Goal: Information Seeking & Learning: Find specific page/section

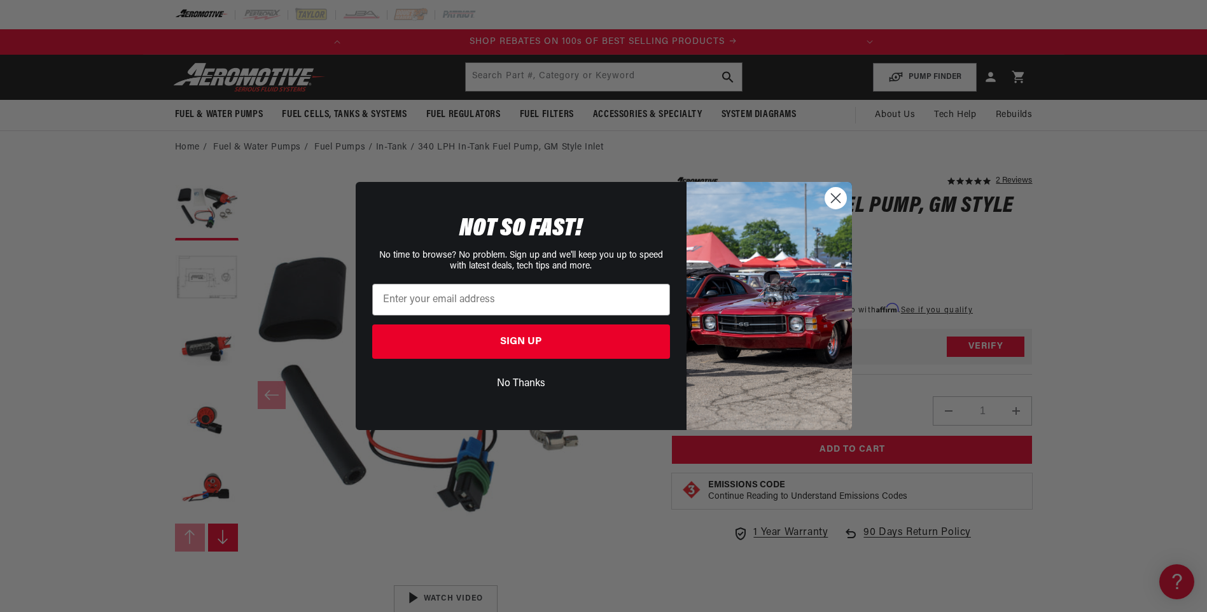
click at [834, 200] on circle "Close dialog" at bounding box center [835, 198] width 21 height 21
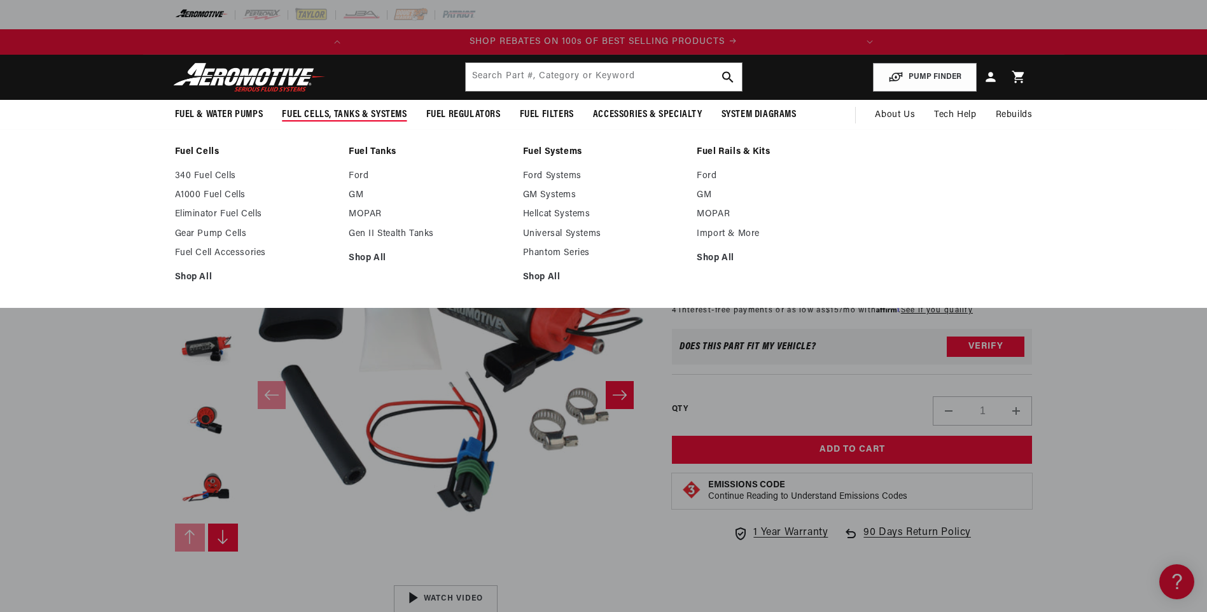
scroll to position [0, 503]
click at [534, 197] on link "GM Systems" at bounding box center [604, 195] width 162 height 11
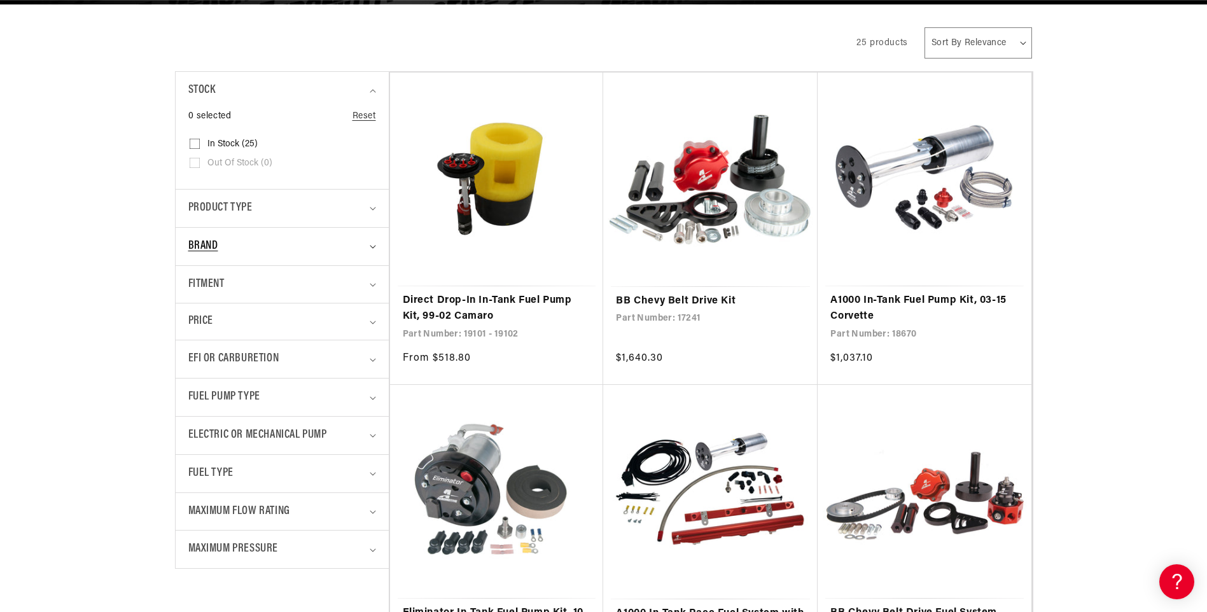
scroll to position [0, 503]
click at [244, 298] on summary "Fitment" at bounding box center [282, 285] width 188 height 38
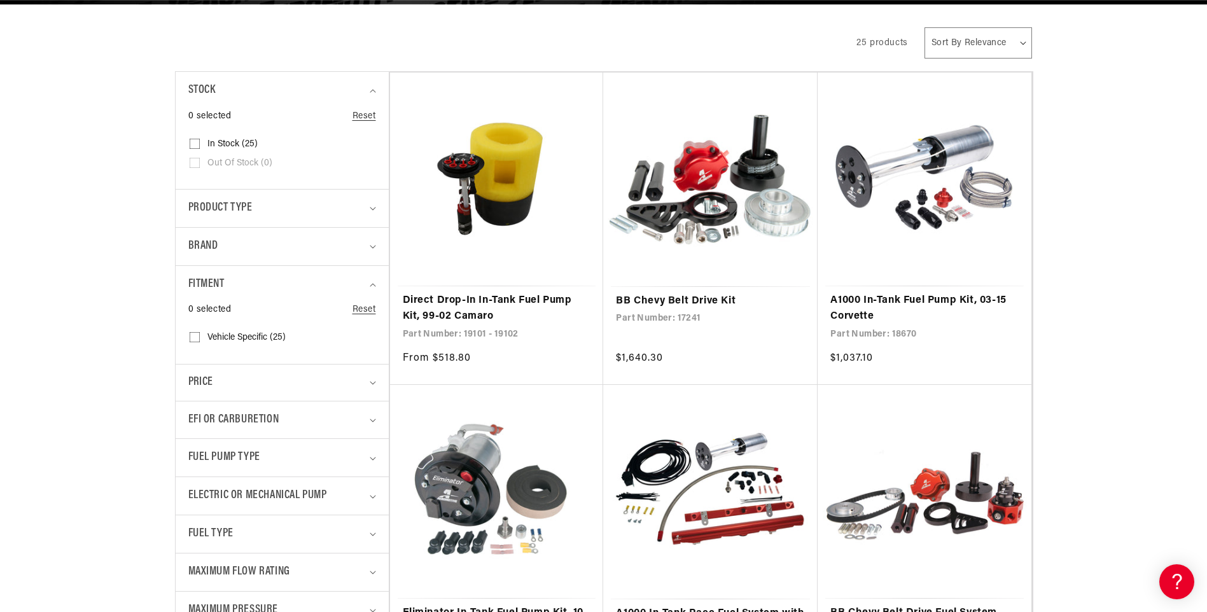
scroll to position [0, 0]
click at [190, 338] on input "Vehicle Specific (25) Vehicle Specific (25 products)" at bounding box center [195, 340] width 10 height 10
checkbox input "true"
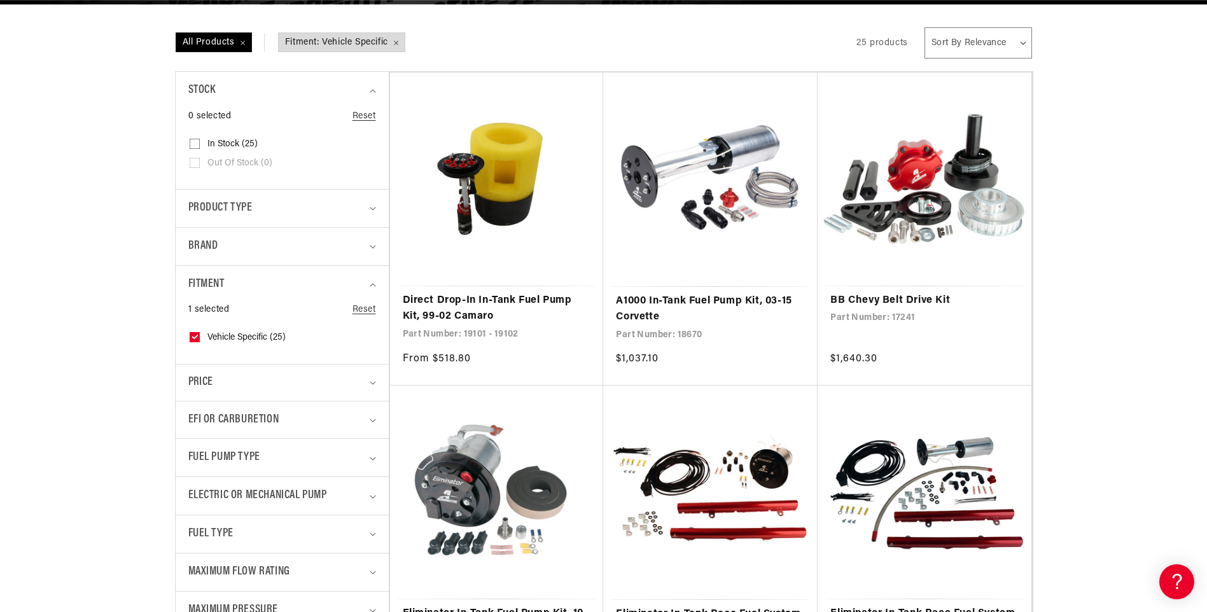
scroll to position [0, 503]
click at [217, 253] on span "Brand" at bounding box center [203, 246] width 30 height 18
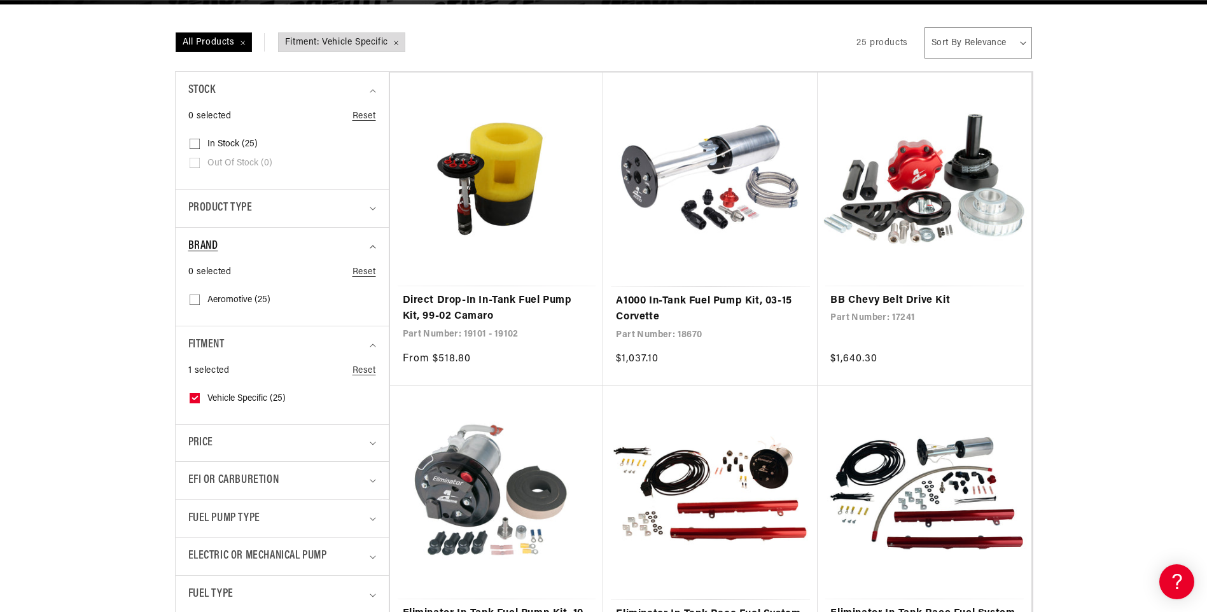
click at [227, 252] on div "Brand" at bounding box center [276, 246] width 177 height 18
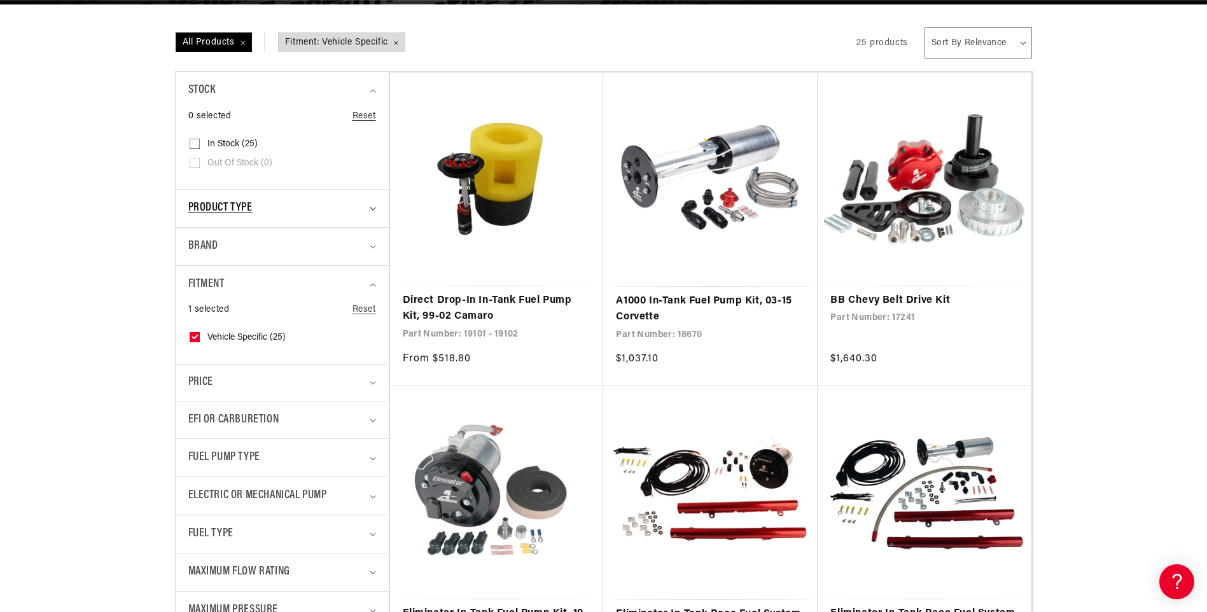
click at [242, 207] on span "Product type" at bounding box center [220, 208] width 64 height 18
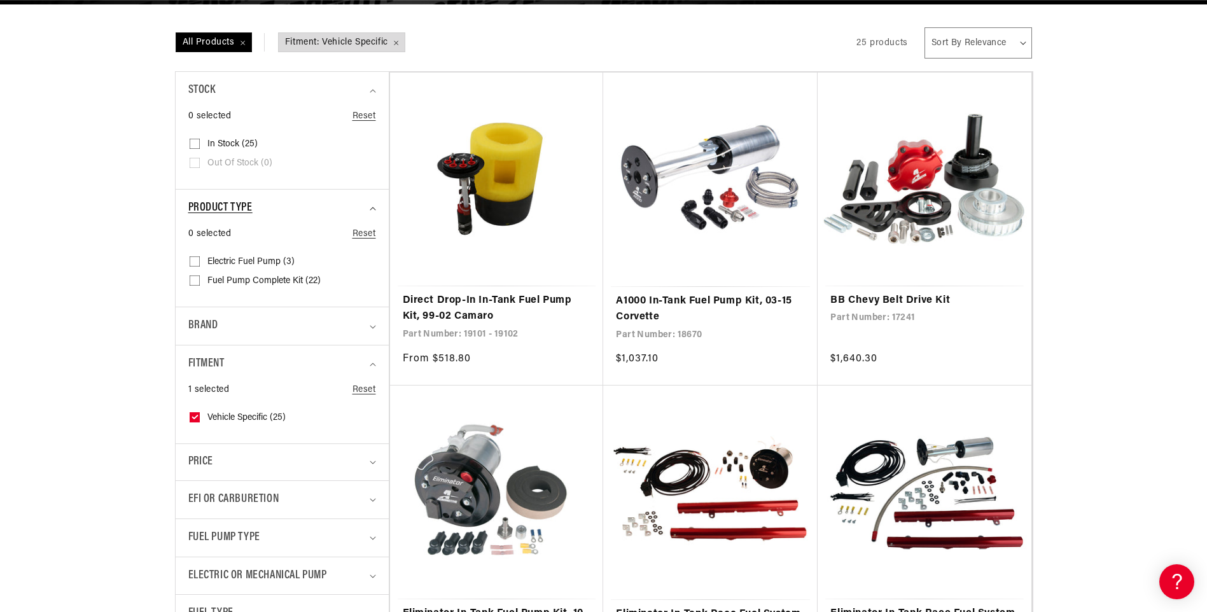
scroll to position [0, 0]
click at [193, 282] on input "Fuel Pump Complete Kit (22) Fuel Pump Complete Kit (22 products)" at bounding box center [195, 283] width 10 height 10
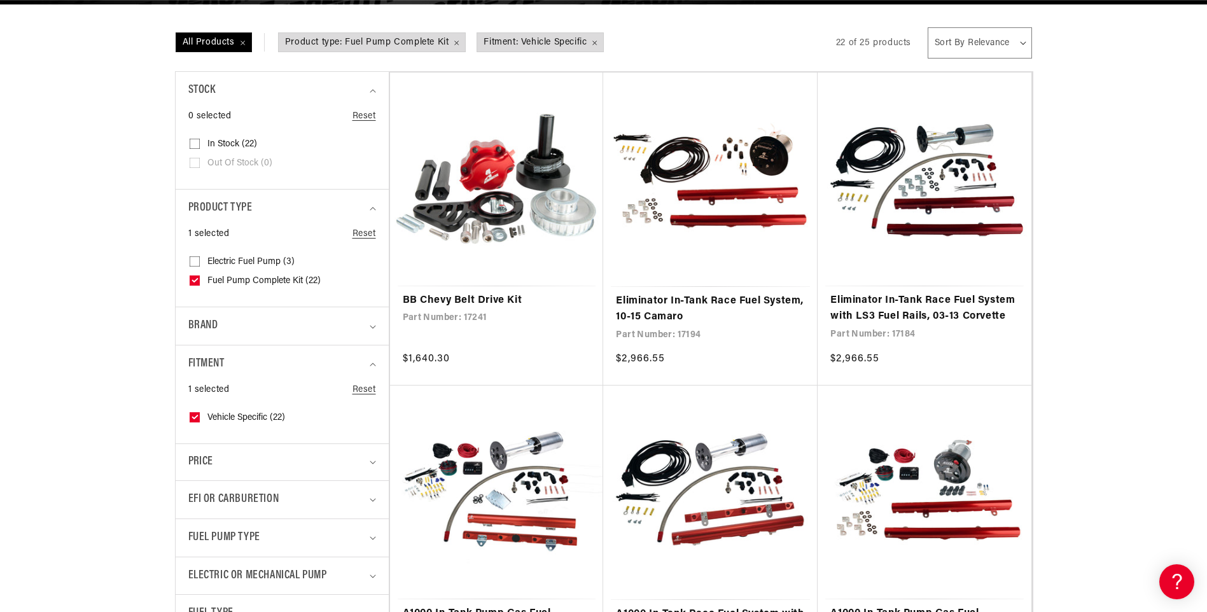
scroll to position [0, 503]
click at [193, 282] on icon at bounding box center [194, 280] width 5 height 3
click at [193, 282] on input "Fuel Pump Complete Kit (22) Fuel Pump Complete Kit (22 products)" at bounding box center [195, 283] width 10 height 10
checkbox input "false"
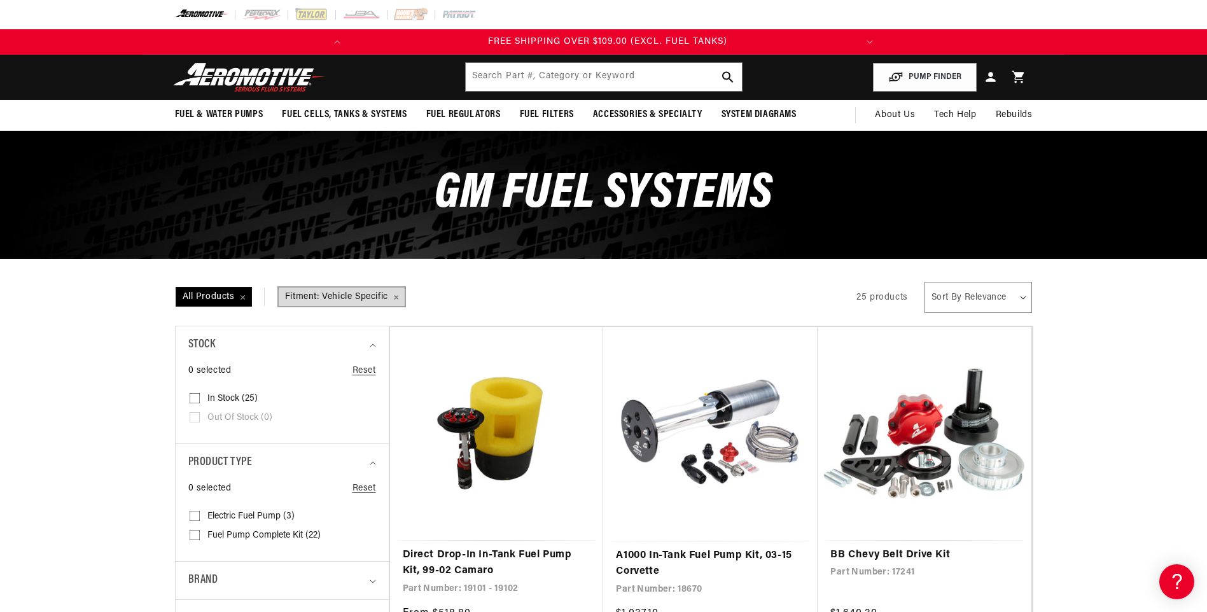
click at [401, 296] on span "Fitment: Vehicle Specific Remove filter" at bounding box center [342, 297] width 126 height 19
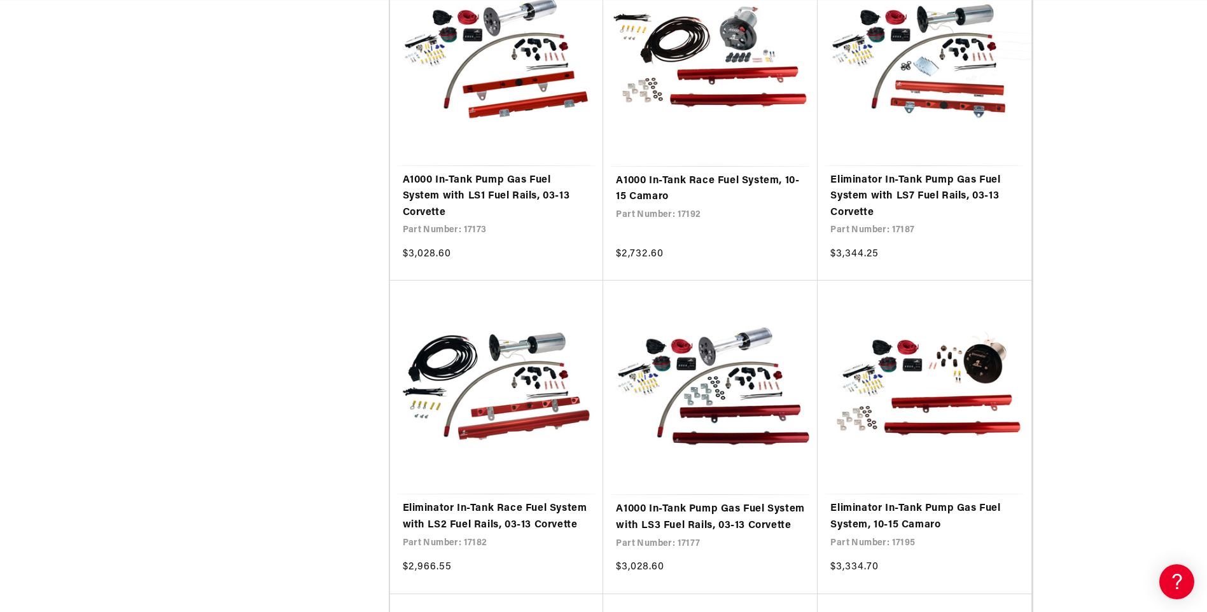
scroll to position [0, 503]
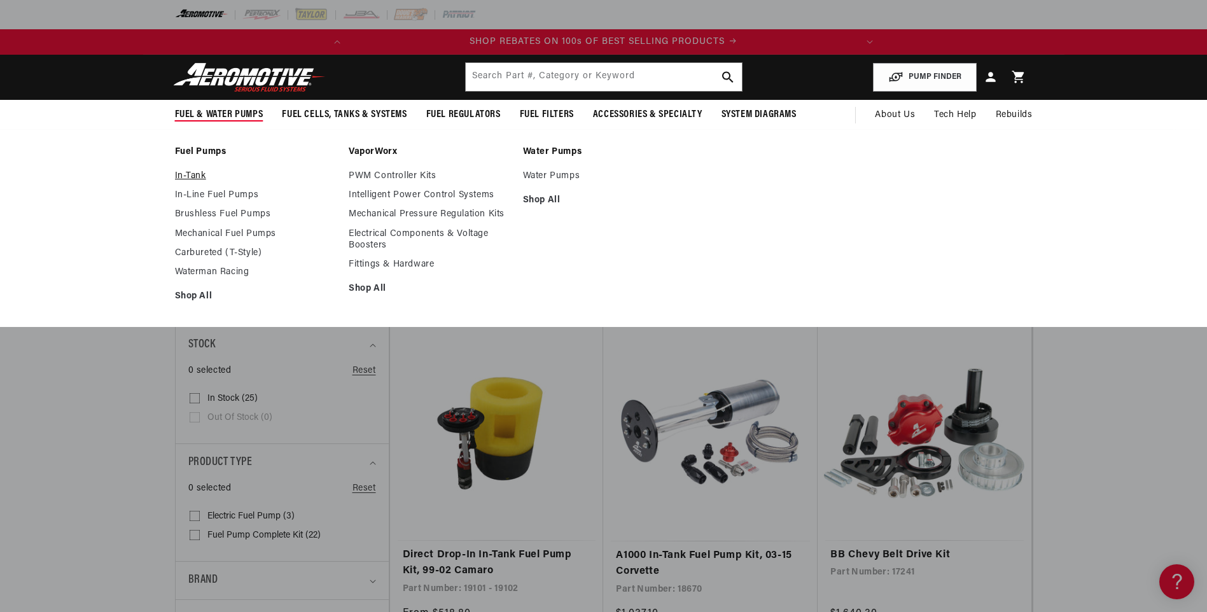
click at [193, 174] on link "In-Tank" at bounding box center [256, 176] width 162 height 11
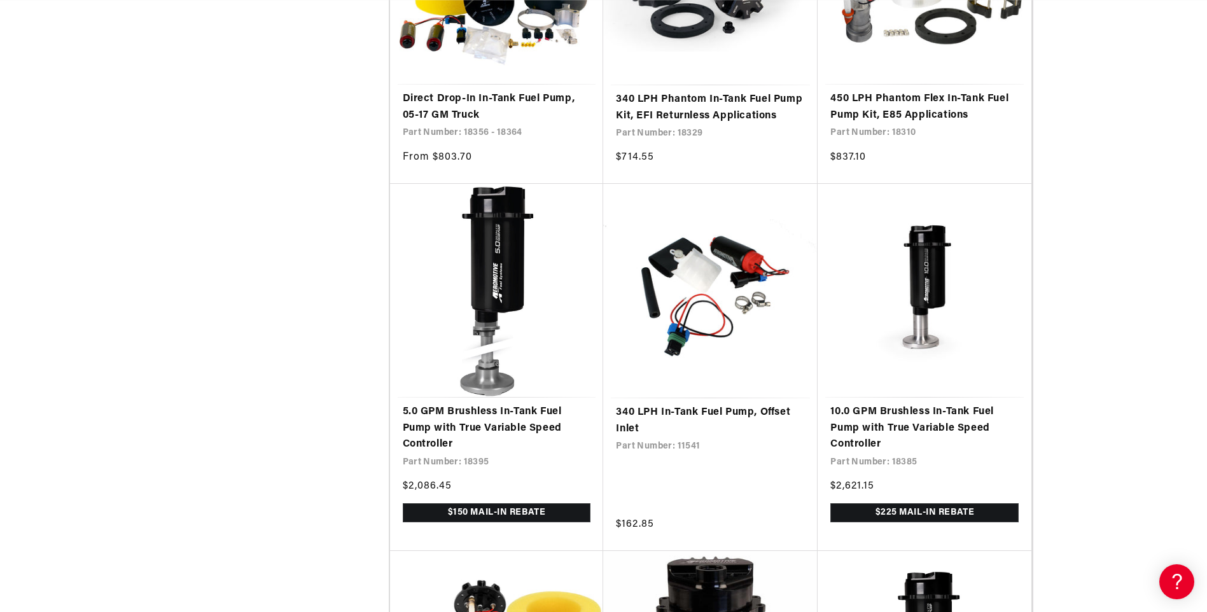
scroll to position [0, 503]
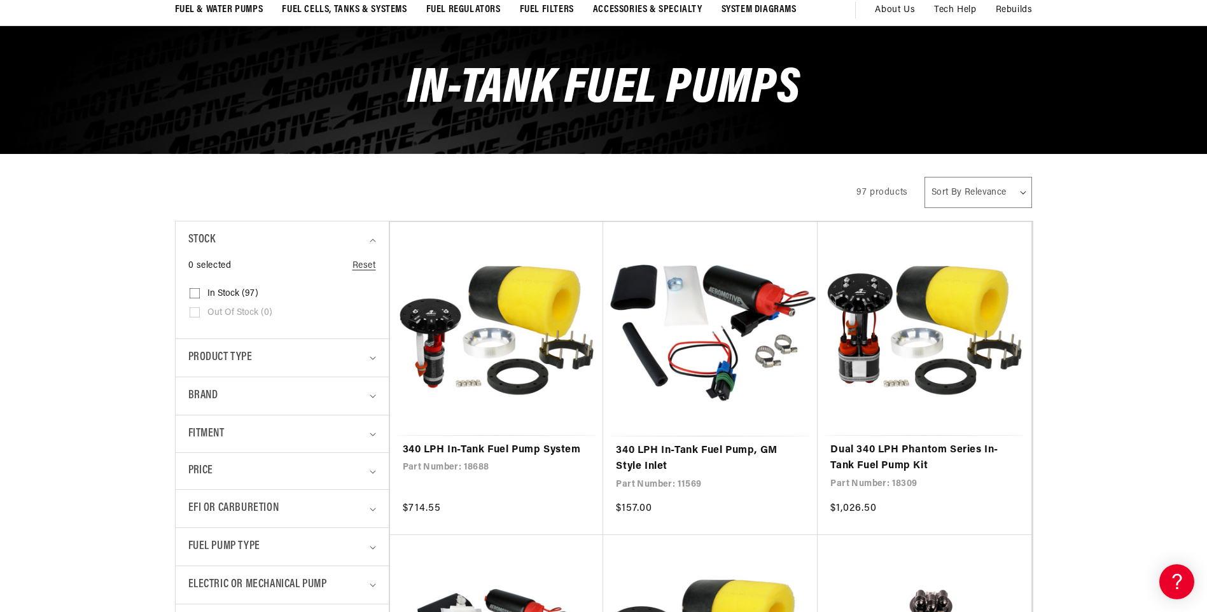
scroll to position [169, 0]
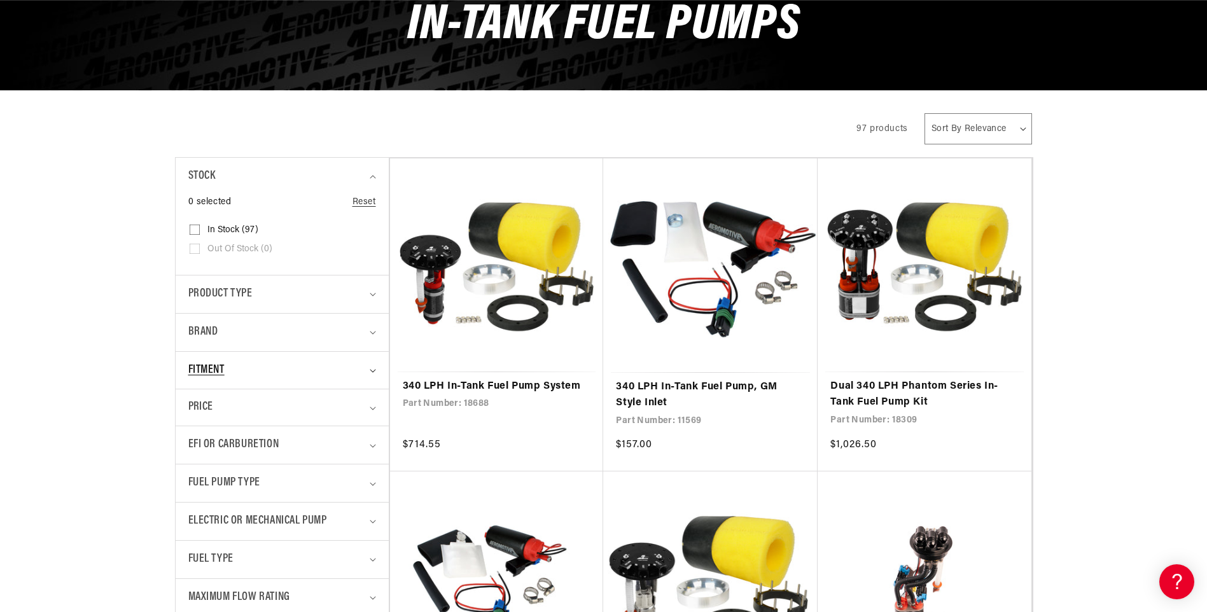
click at [248, 367] on div "Fitment" at bounding box center [276, 370] width 177 height 18
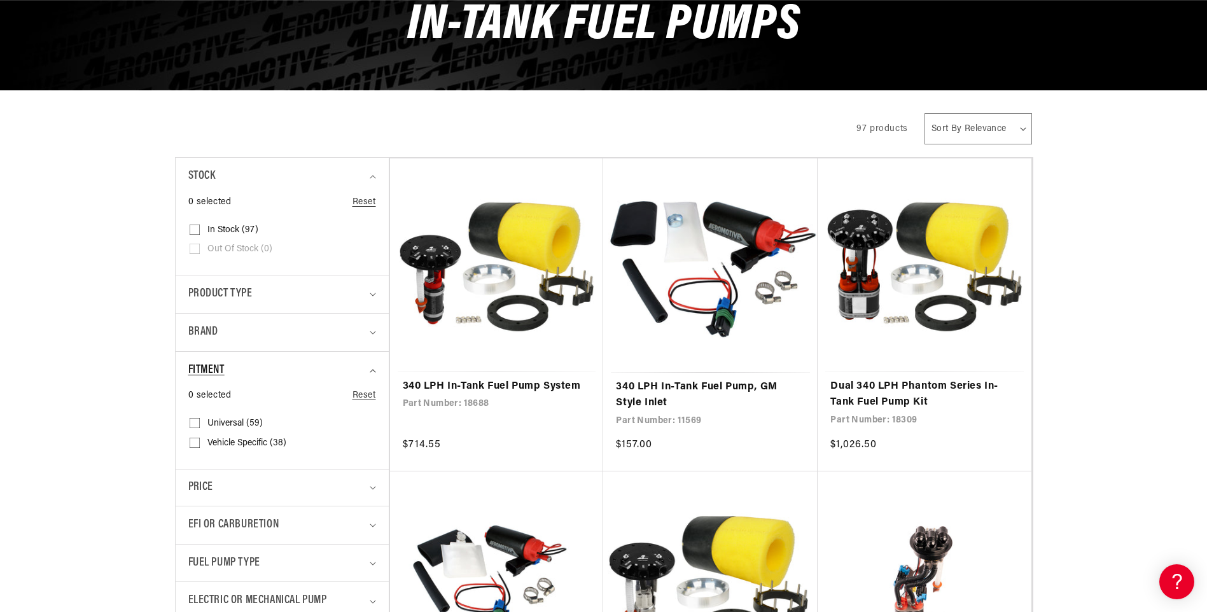
scroll to position [0, 0]
click at [248, 367] on div "Fitment" at bounding box center [276, 370] width 177 height 18
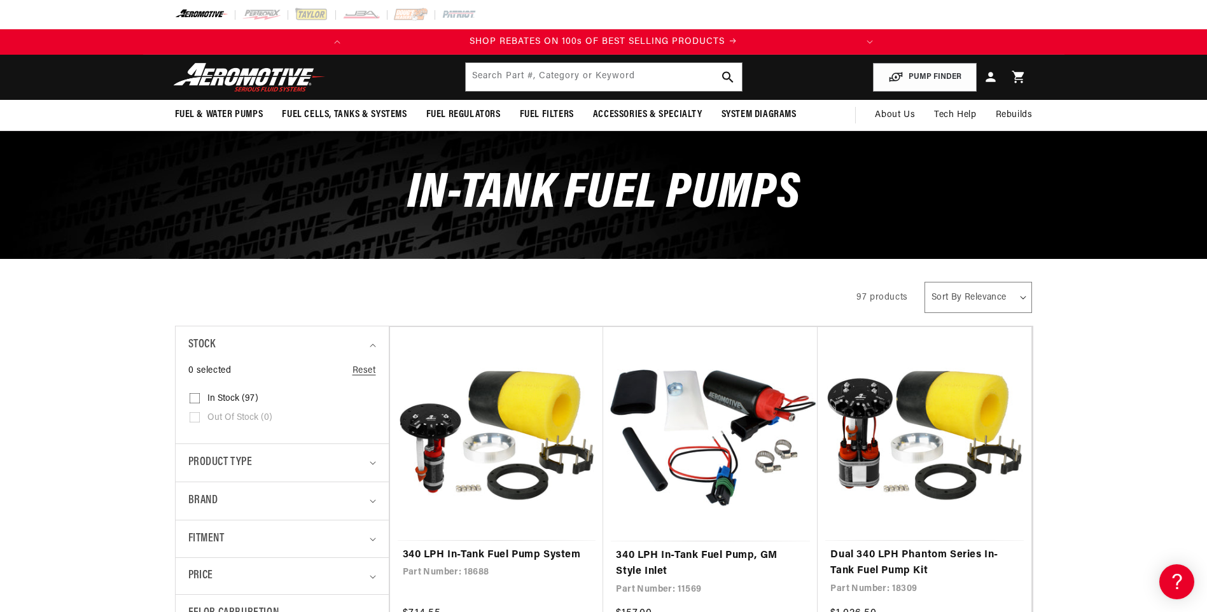
scroll to position [0, 503]
click at [563, 76] on input "text" at bounding box center [604, 77] width 276 height 28
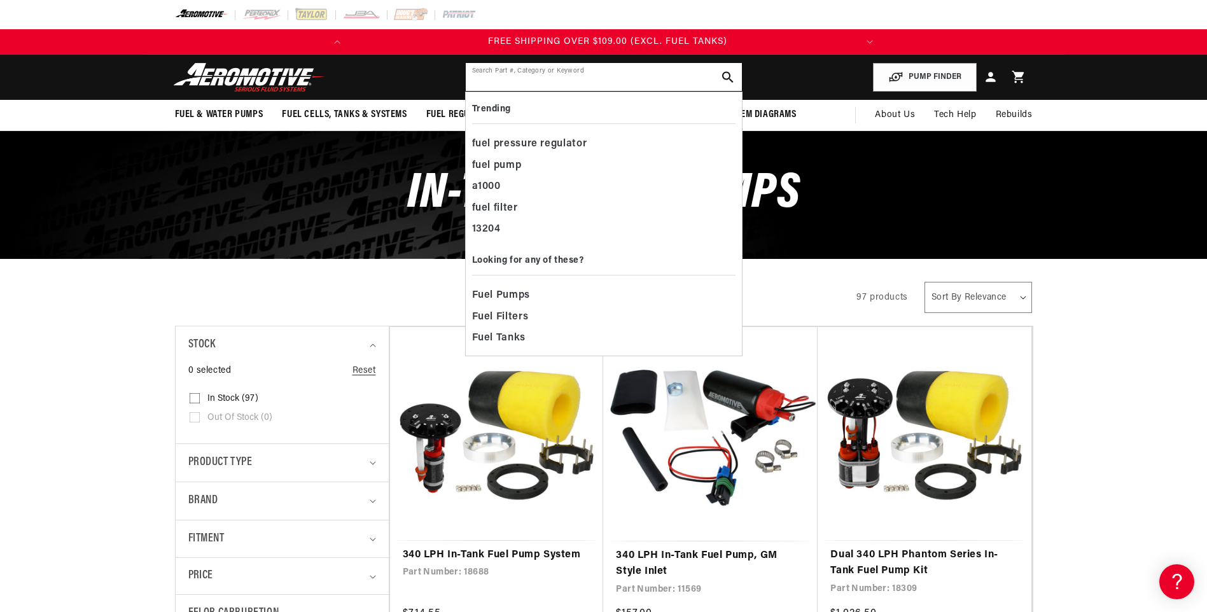
paste input "C6746"
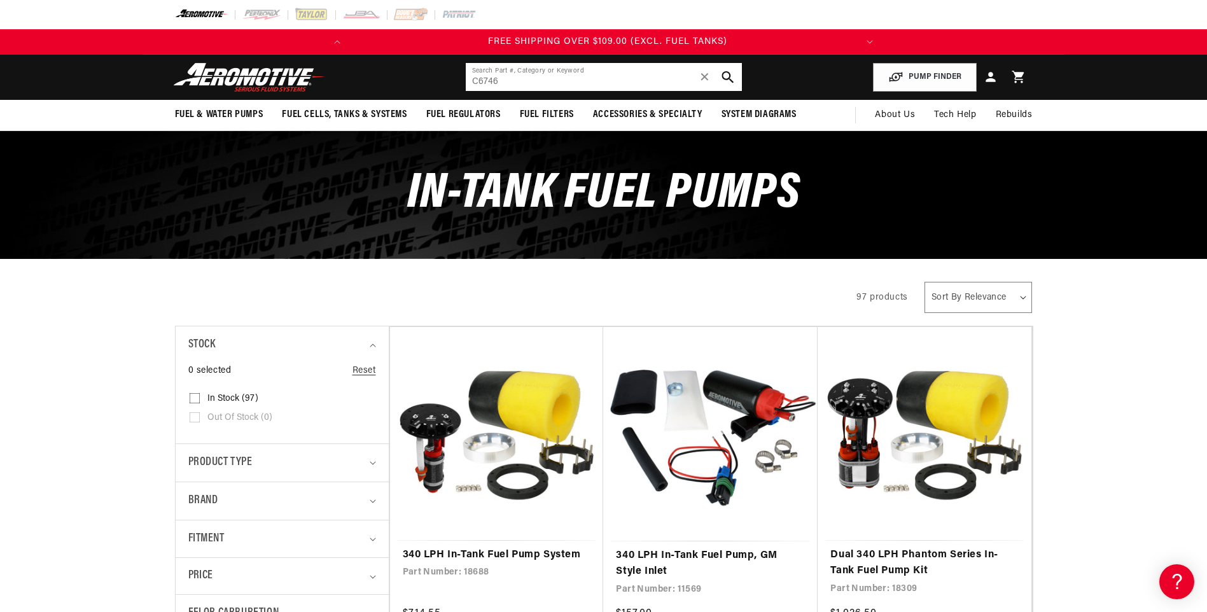
type input "C6746"
click at [732, 78] on icon "search button" at bounding box center [728, 77] width 12 height 12
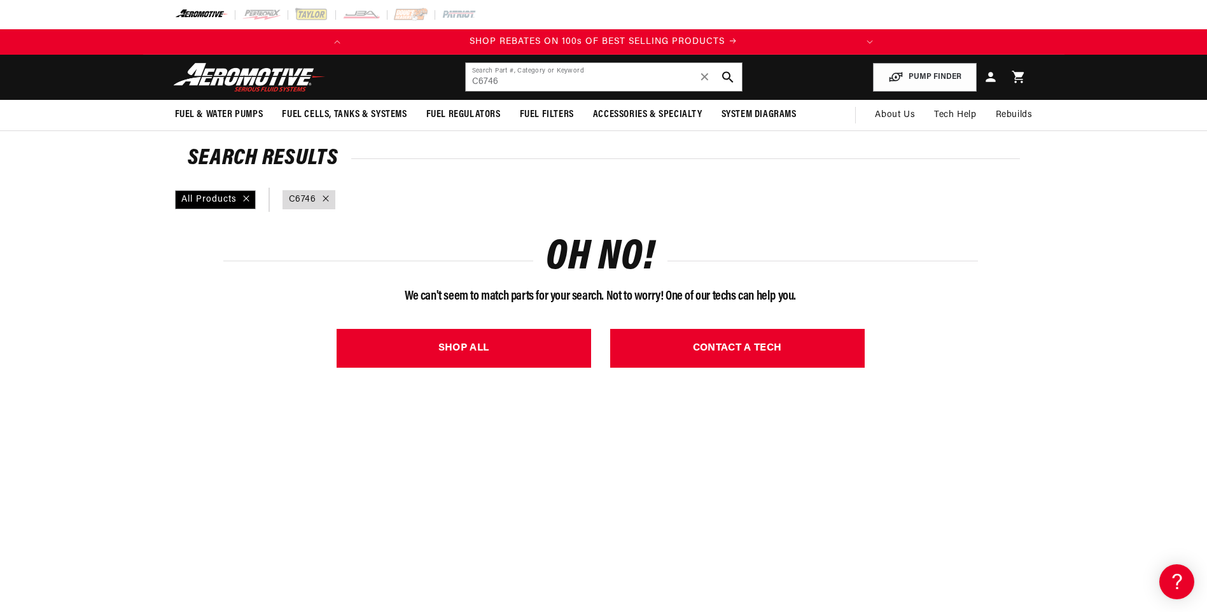
scroll to position [0, 503]
click at [328, 201] on div "query : C6746" at bounding box center [309, 199] width 53 height 19
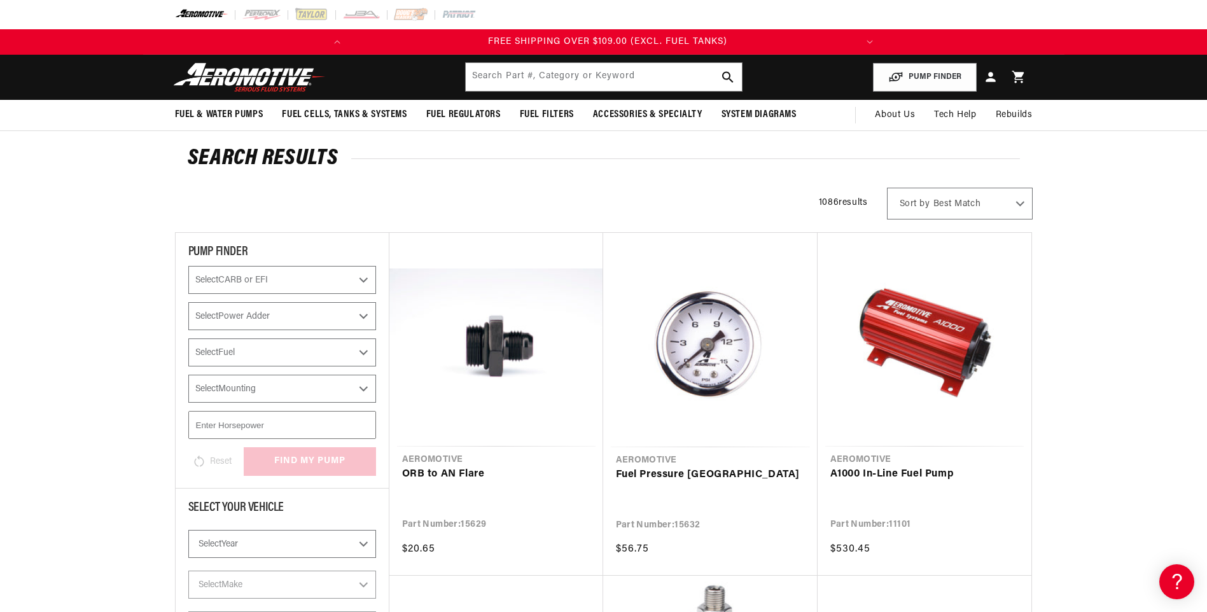
click at [259, 78] on img at bounding box center [249, 77] width 159 height 30
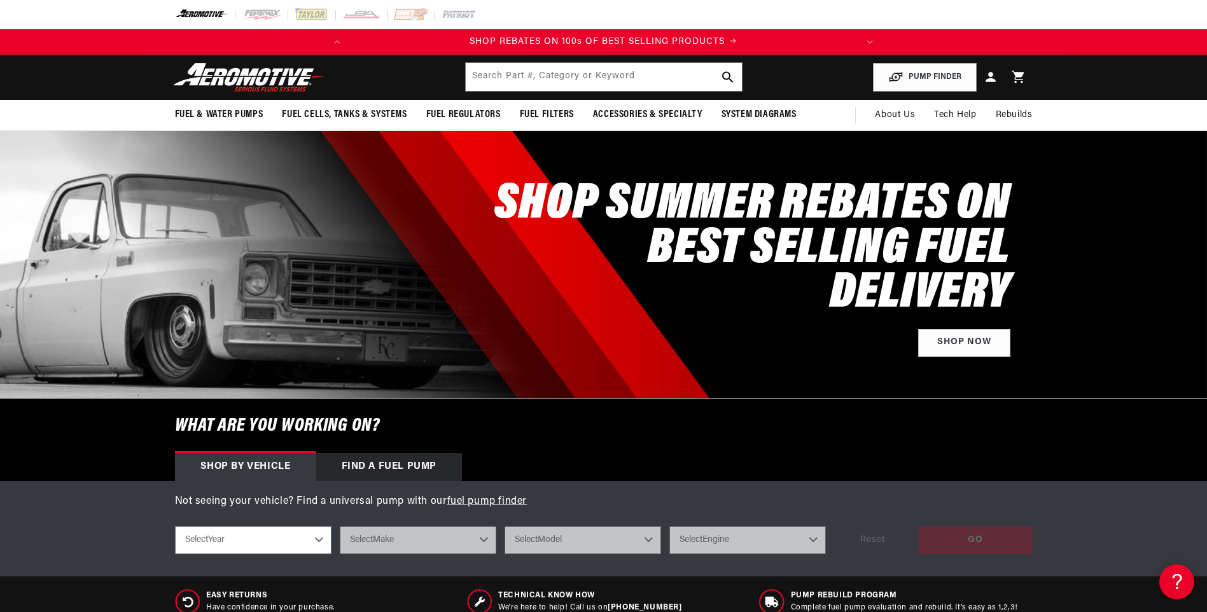
scroll to position [0, 503]
click at [263, 547] on select "Select Year [DATE] 2022 2021 2020 2019 2018 2017 2016 2015 2014 2013 2012 2011 …" at bounding box center [253, 540] width 157 height 28
select select "1986"
click at [175, 526] on select "Select Year 2023 2022 2021 2020 2019 2018 2017 2016 2015 2014 2013 2012 2011 20…" at bounding box center [253, 540] width 157 height 28
select select "1986"
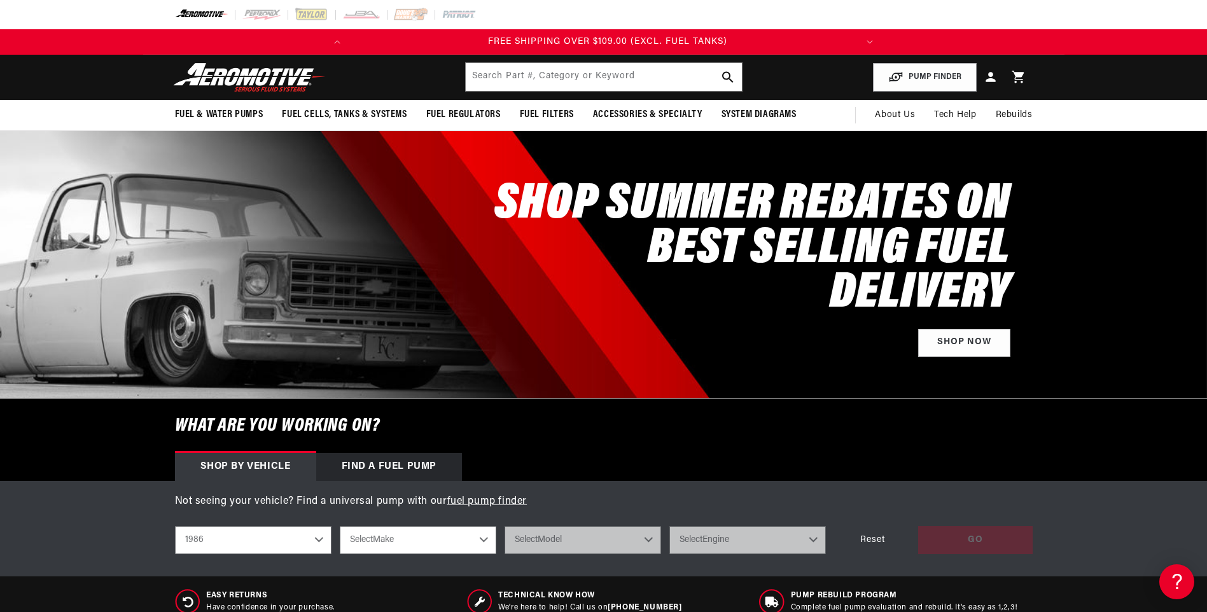
click at [391, 538] on select "Select Make Buick Chevrolet Chrysler Ford Mazda Mitsubishi Nissan Oldsmobile Po…" at bounding box center [418, 540] width 157 height 28
select select "Chevrolet"
click at [340, 526] on select "Select Make Buick Chevrolet Chrysler Ford Mazda Mitsubishi Nissan Oldsmobile Po…" at bounding box center [418, 540] width 157 height 28
select select "Chevrolet"
click at [551, 539] on select "Select Model Camaro Corvette Monte Carlo S10 S10 Blazer" at bounding box center [583, 540] width 157 height 28
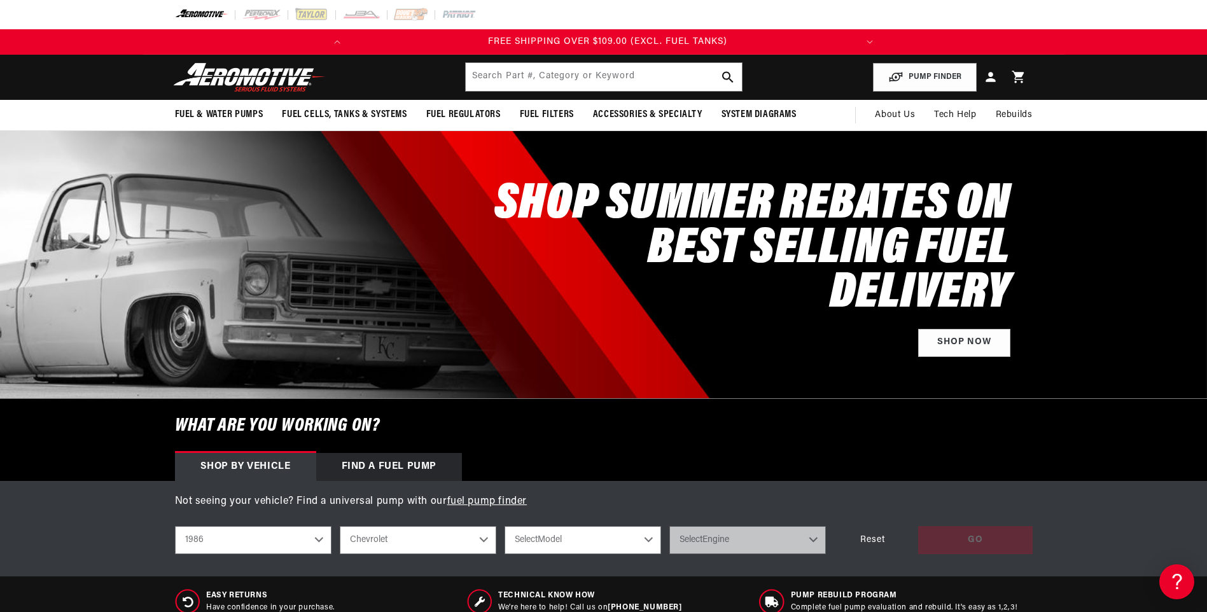
scroll to position [0, 0]
select select "Camaro"
click at [505, 526] on select "Select Model Camaro Corvette Monte Carlo S10 S10 Blazer" at bounding box center [583, 540] width 157 height 28
select select "Camaro"
click at [748, 545] on select "Select Engine 2.5L 2.8L 5.0L" at bounding box center [747, 540] width 157 height 28
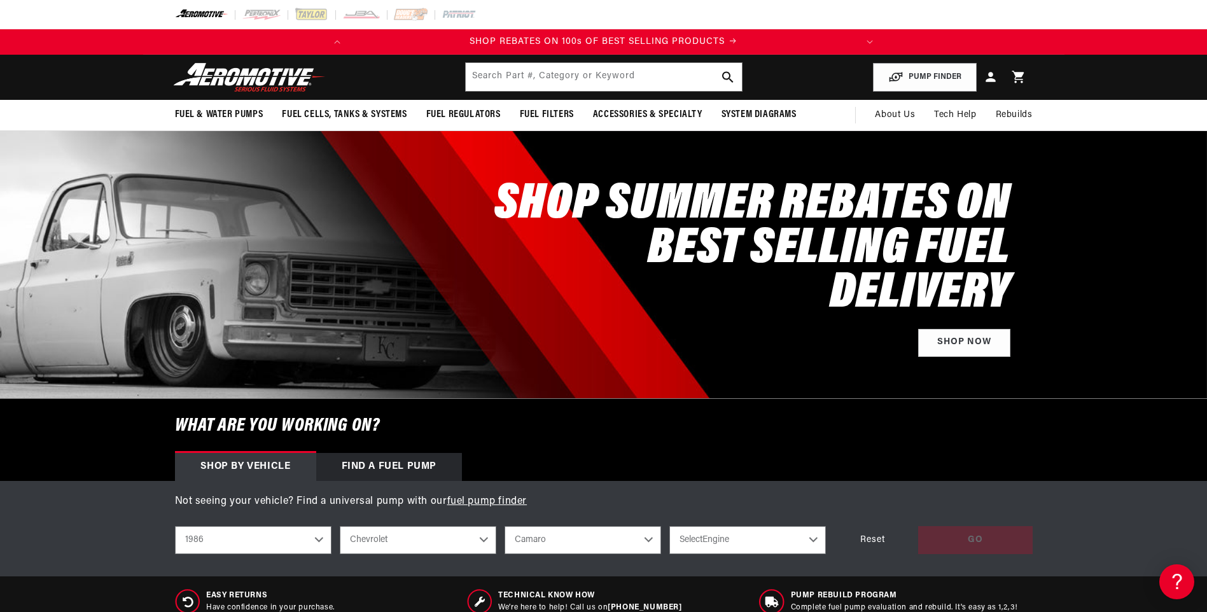
scroll to position [0, 503]
select select "5.0L"
click at [669, 526] on select "Select Engine 2.5L 2.8L 5.0L" at bounding box center [747, 540] width 157 height 28
select select "5.0L"
click at [949, 540] on div "GO" at bounding box center [975, 540] width 115 height 29
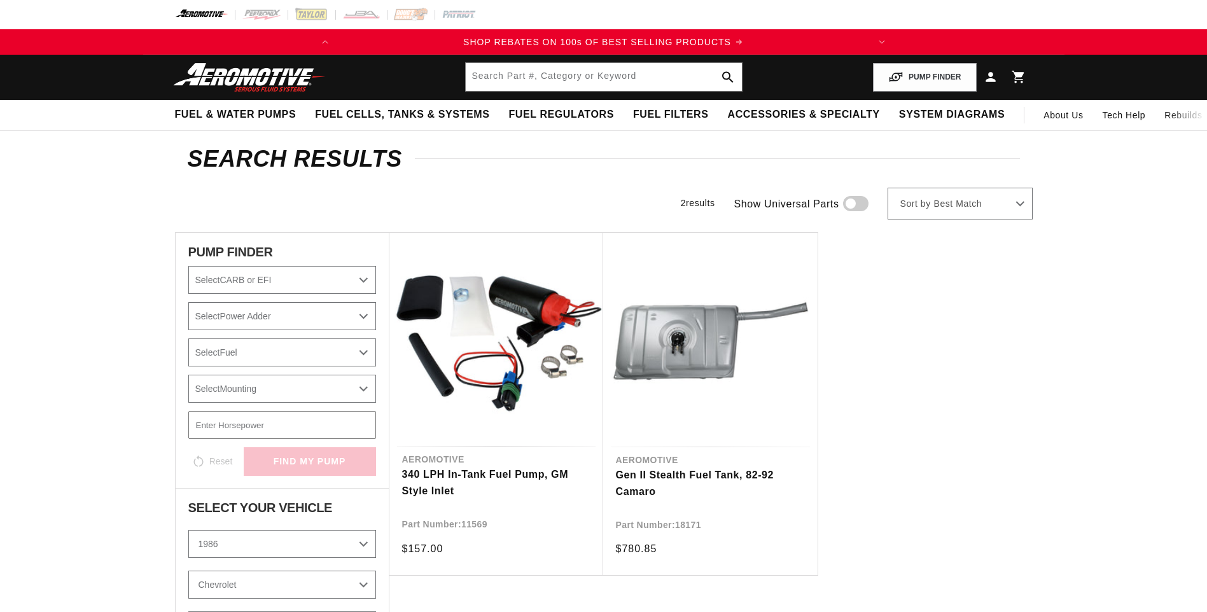
select select "1986"
select select "Chevrolet"
select select "5.0L"
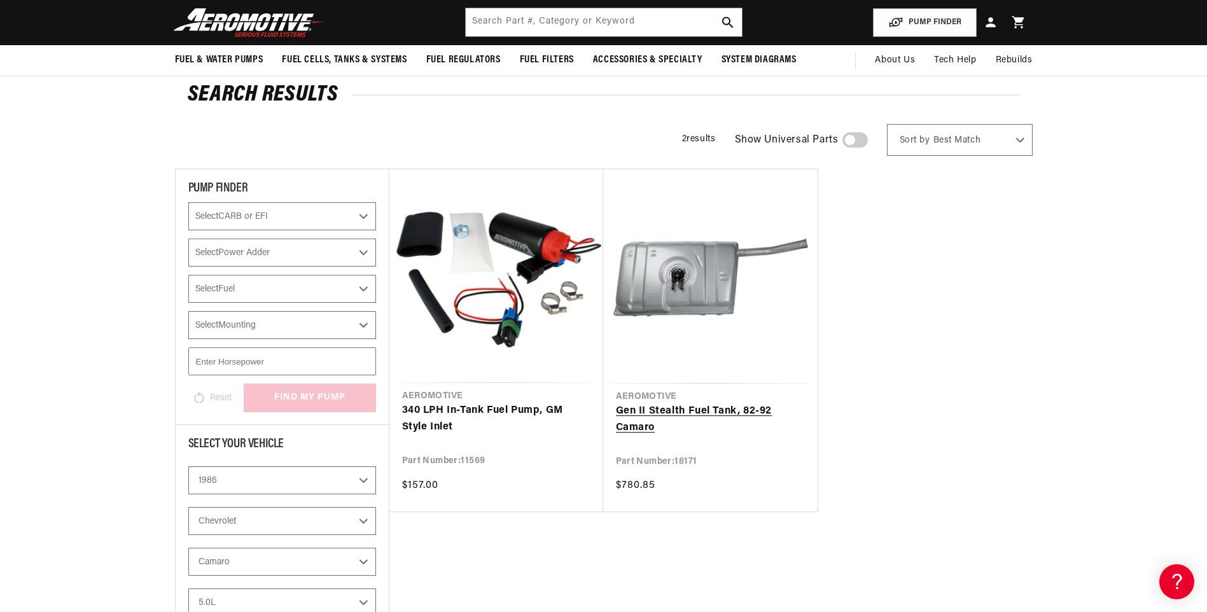
scroll to position [0, 503]
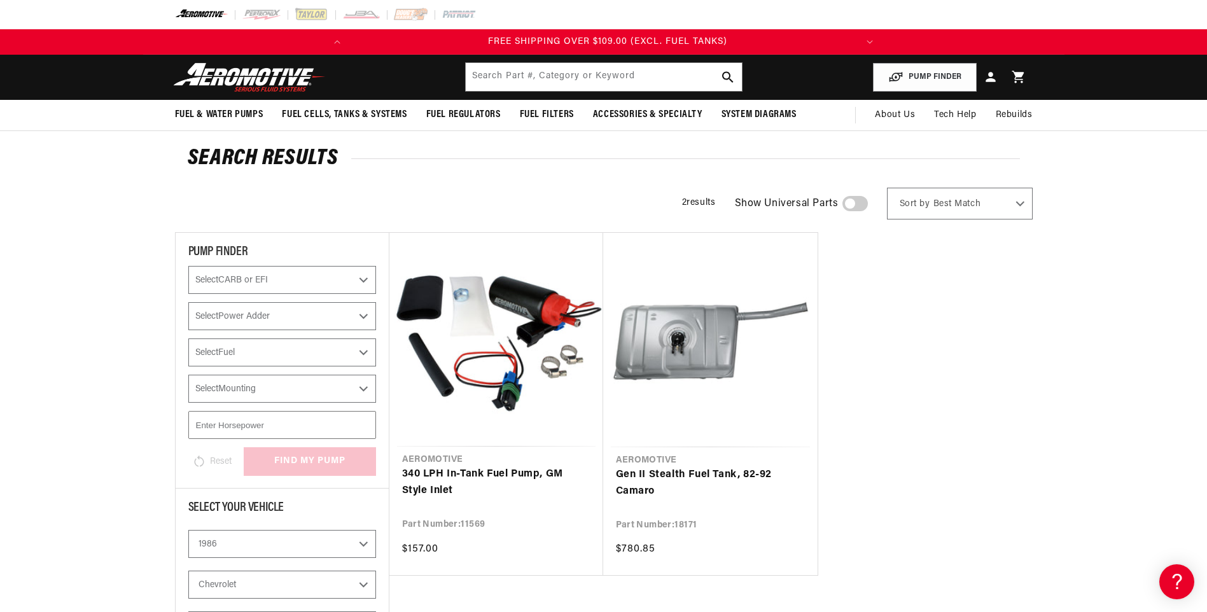
click at [298, 282] on select "Select CARB or EFI [GEOGRAPHIC_DATA] Fuel Injected" at bounding box center [282, 280] width 188 height 28
select select "Fuel-Injected"
click at [188, 266] on select "Select CARB or EFI [GEOGRAPHIC_DATA] Fuel Injected" at bounding box center [282, 280] width 188 height 28
checkbox input "true"
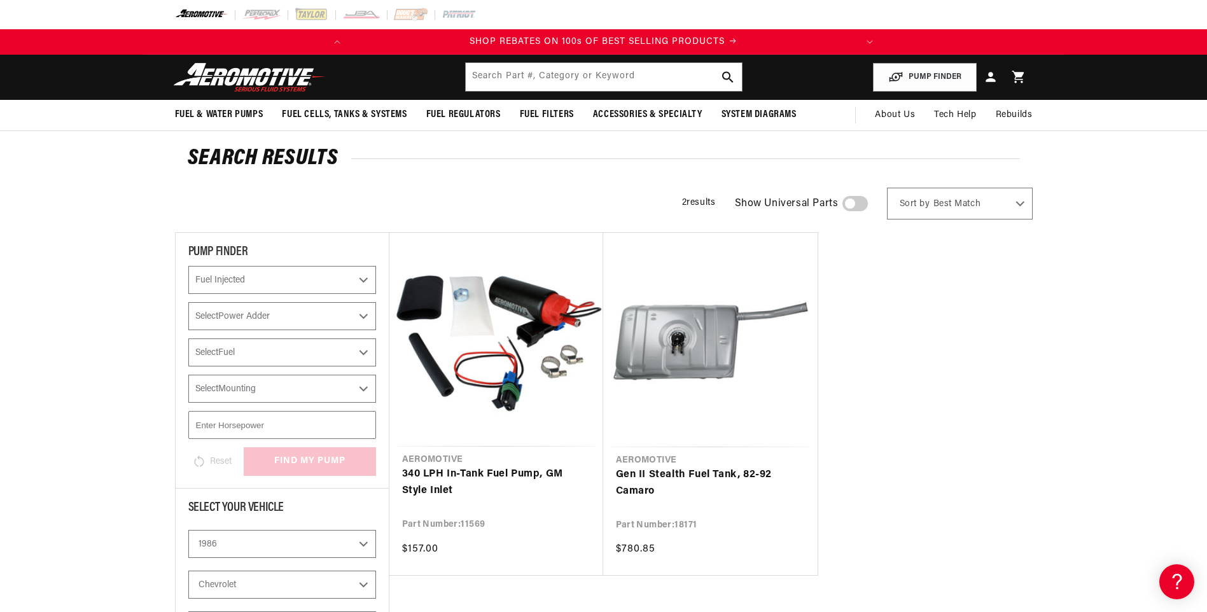
select select "Fuel-Injected"
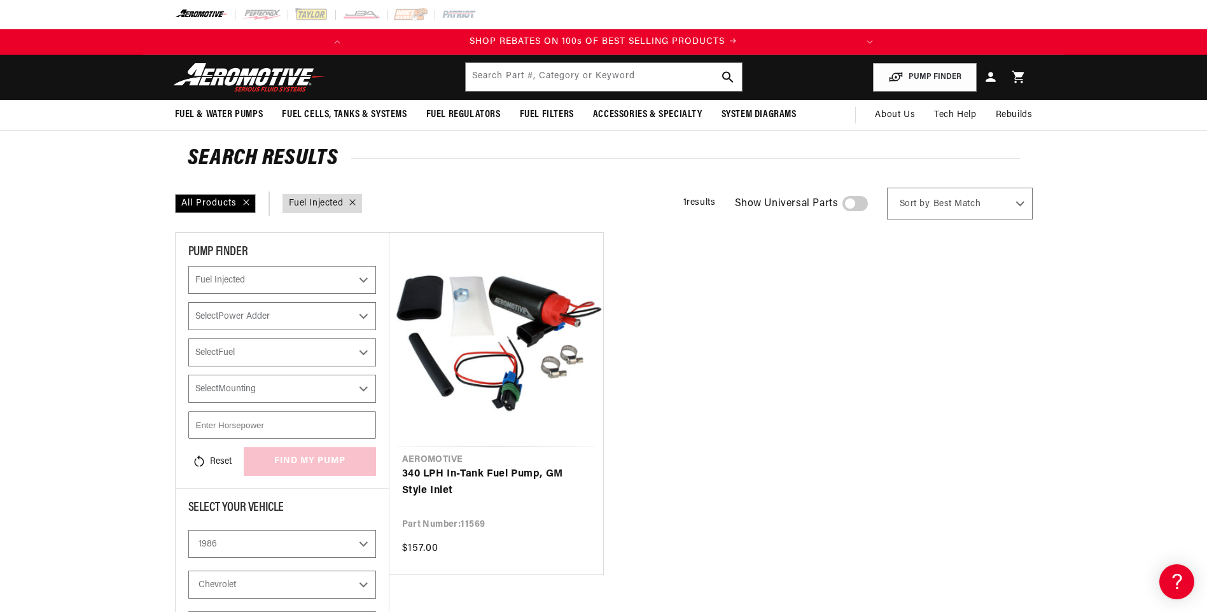
click at [265, 312] on select "Select Power Adder No - Naturally Aspirated Yes - Forced Induction" at bounding box center [282, 316] width 188 height 28
click at [299, 314] on select "Select Power Adder No - Naturally Aspirated Yes - Forced Induction" at bounding box center [282, 316] width 188 height 28
click at [230, 543] on select "2023 2022 2021 2020 2019 2018 2017 2016 2015 2014 2013 2012 2011 2010 2009 2008…" at bounding box center [282, 544] width 188 height 28
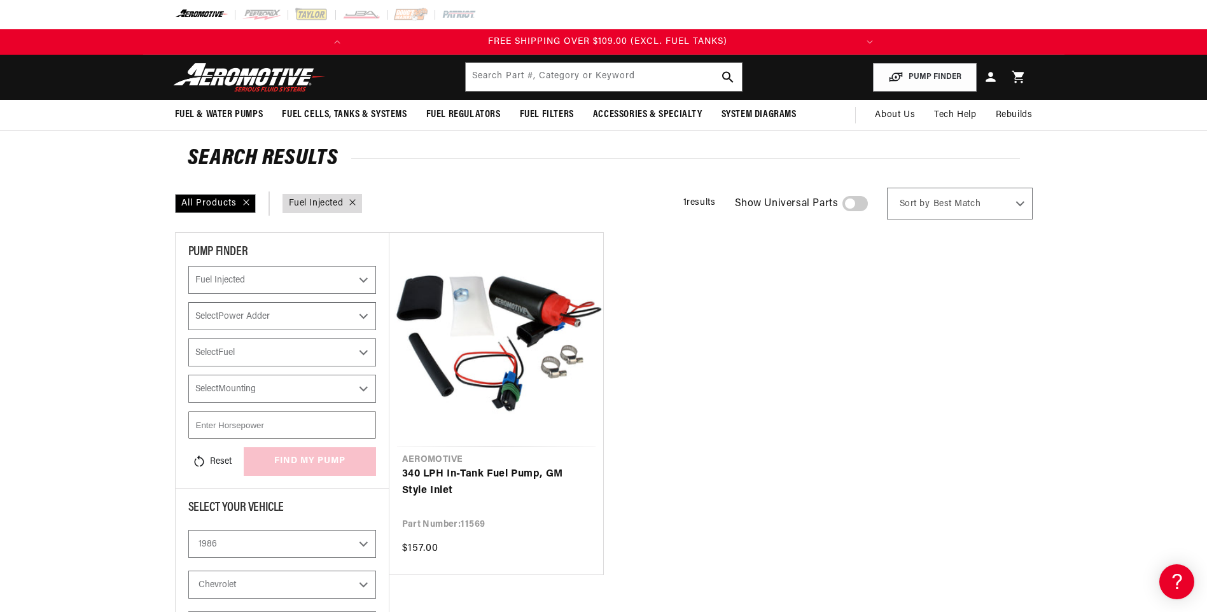
scroll to position [0, 0]
click at [989, 435] on ul "Aeromotive 340 LPH In-Tank Fuel Pump, GM Style Inlet Part Number: 11569 $157.00" at bounding box center [710, 403] width 643 height 343
click at [356, 204] on icon at bounding box center [352, 202] width 6 height 6
checkbox input "false"
select select "CARB or EFI"
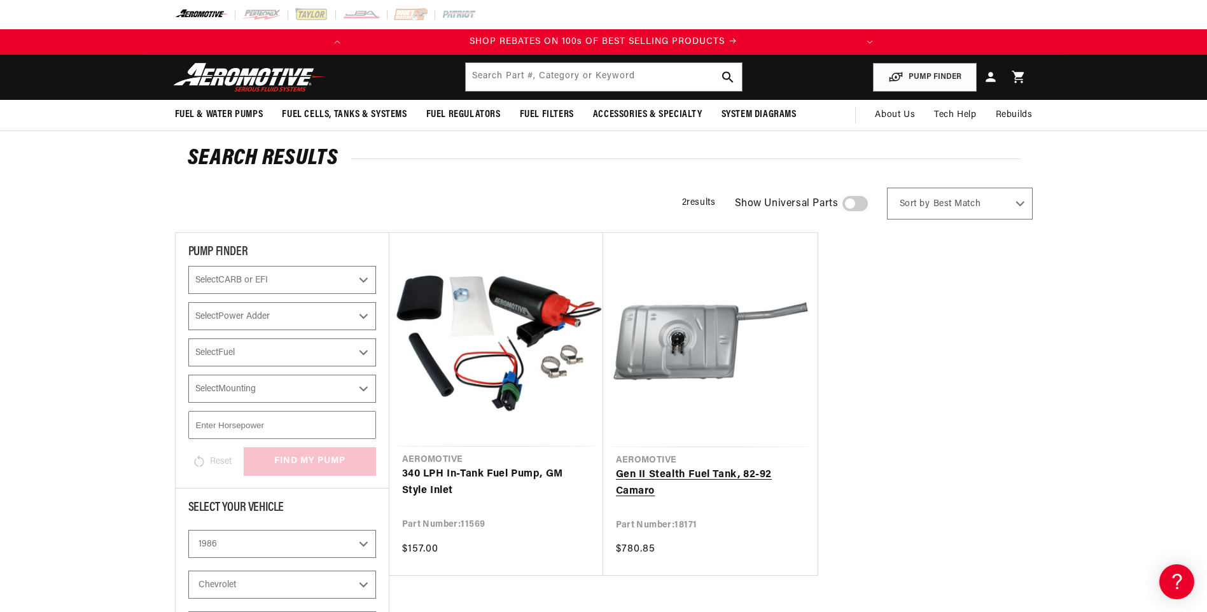
scroll to position [0, 503]
click at [665, 480] on link "Gen II Stealth Fuel Tank, 82-92 Camaro" at bounding box center [710, 483] width 189 height 32
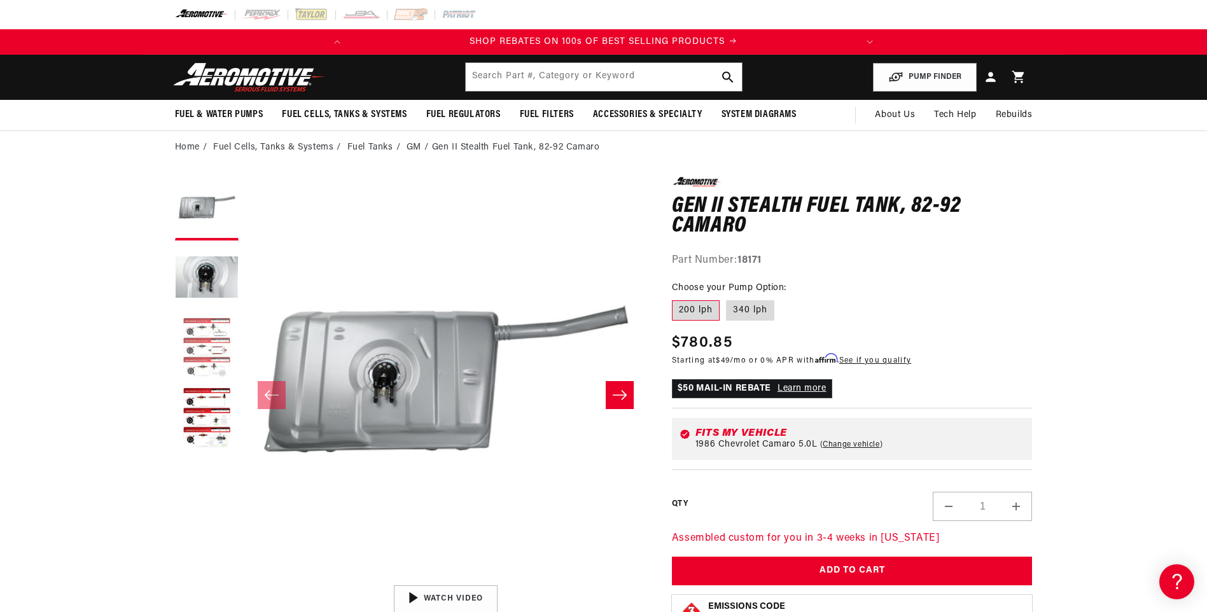
click at [204, 339] on button "Load image 3 in gallery view" at bounding box center [207, 349] width 64 height 64
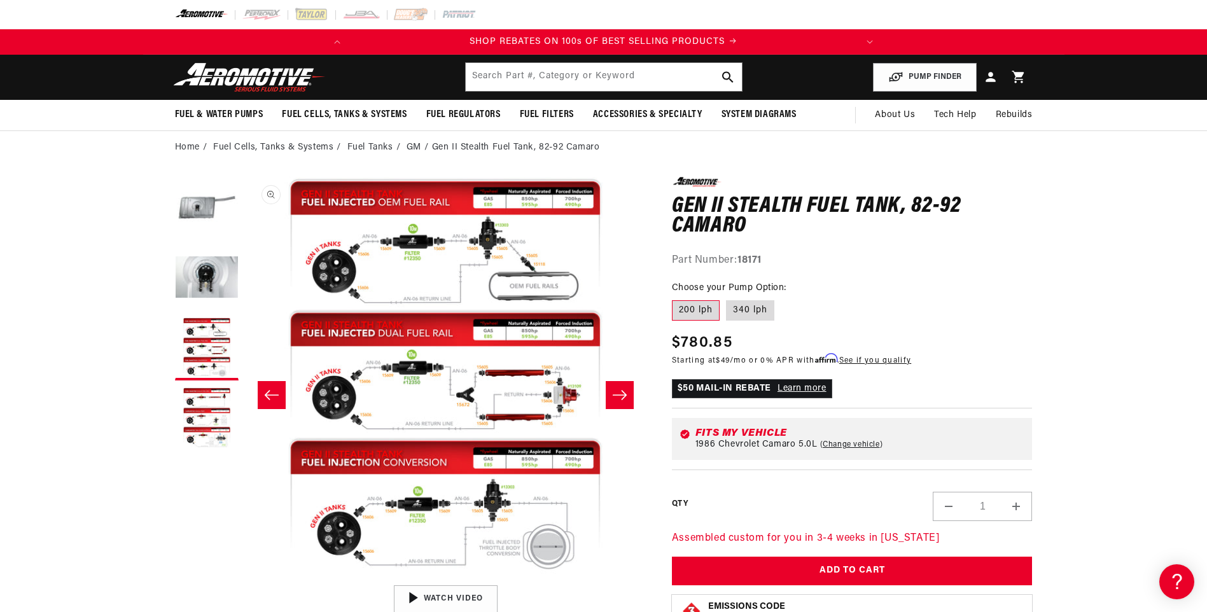
click at [244, 579] on button "Open media 3 in modal" at bounding box center [244, 579] width 0 height 0
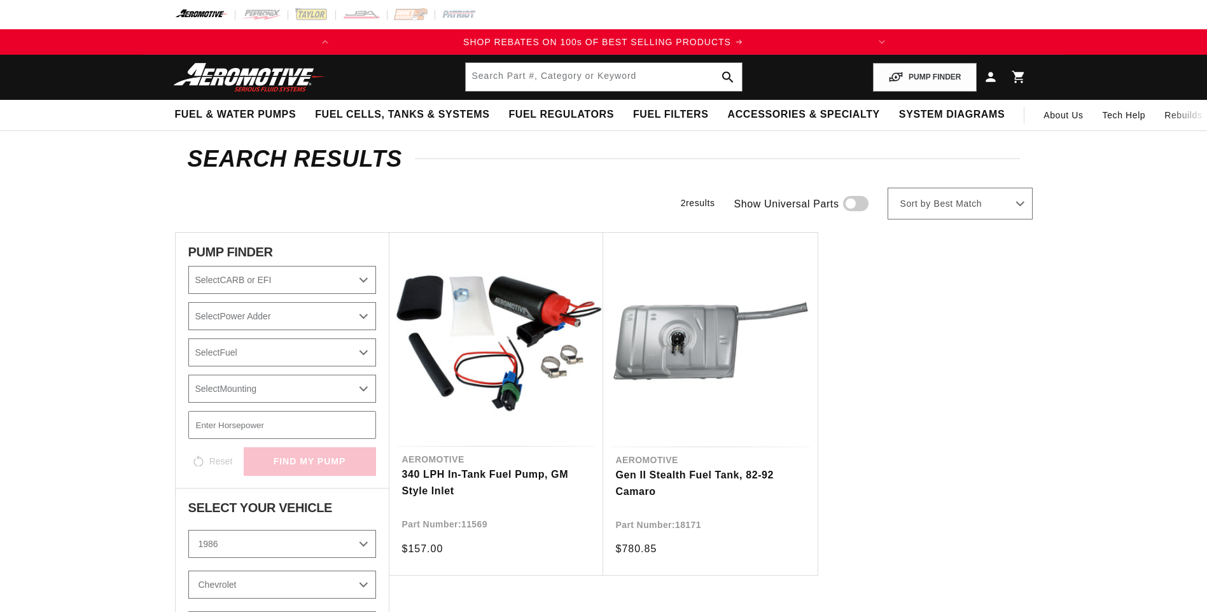
select select "1986"
select select "Chevrolet"
select select "5.0L"
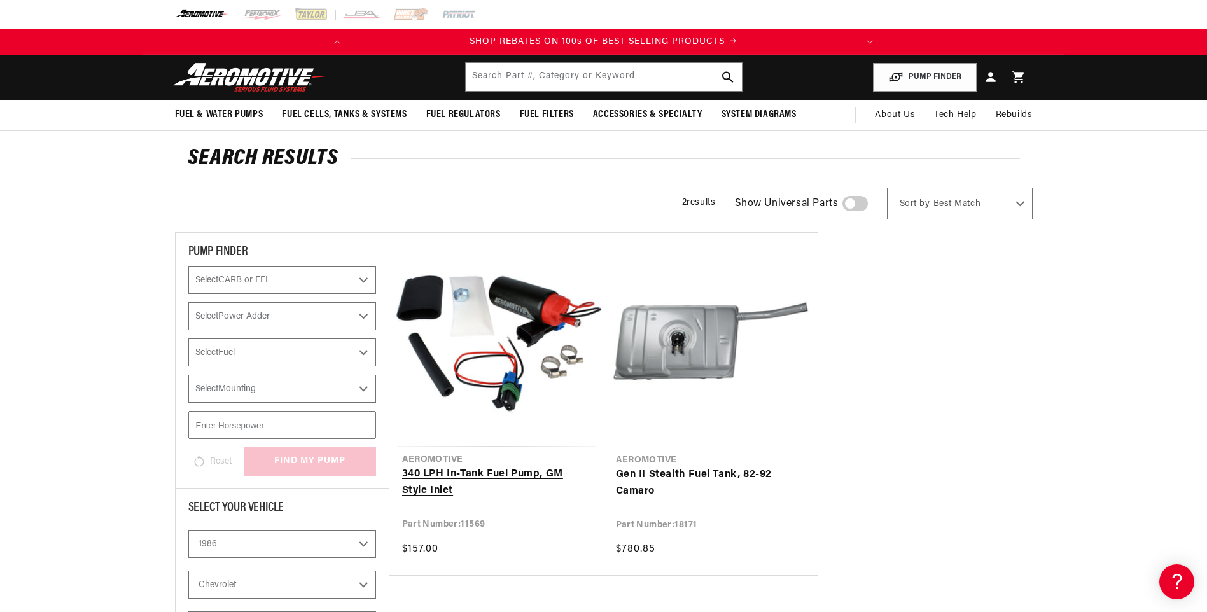
click at [491, 466] on link "340 LPH In-Tank Fuel Pump, GM Style Inlet" at bounding box center [496, 482] width 188 height 32
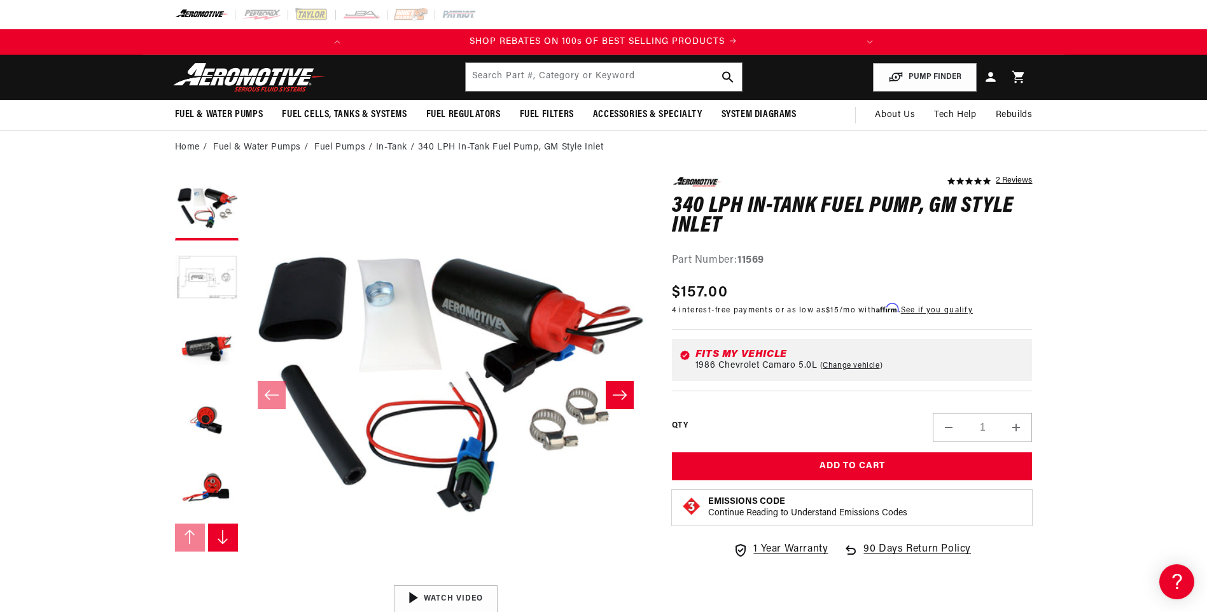
click at [218, 535] on icon "Slide right" at bounding box center [222, 536] width 13 height 15
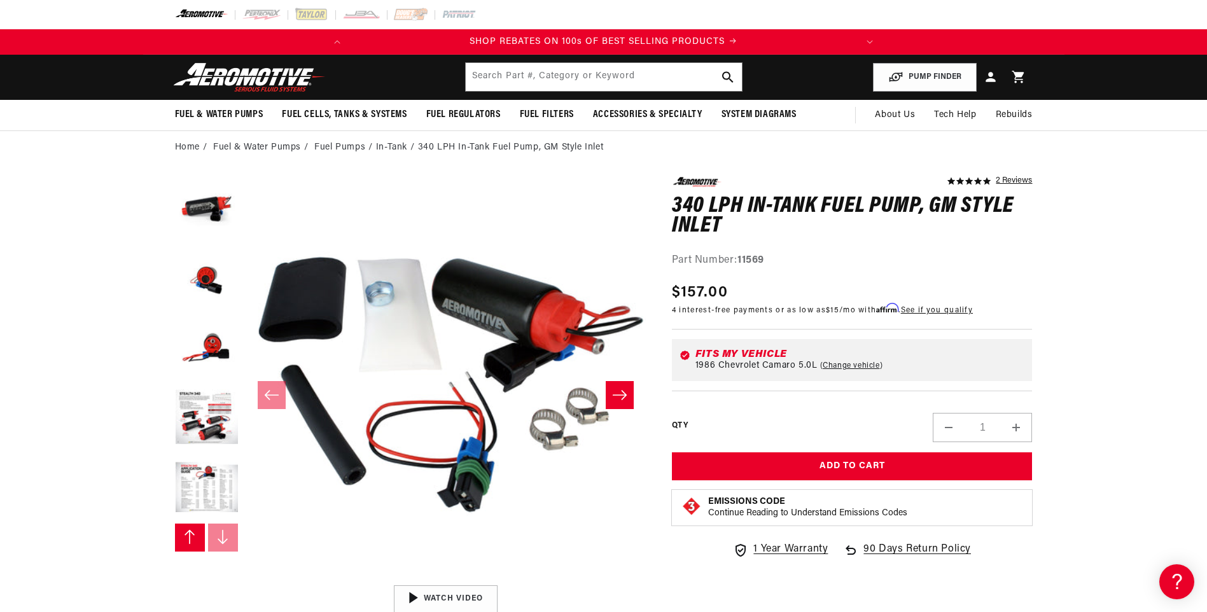
scroll to position [0, 503]
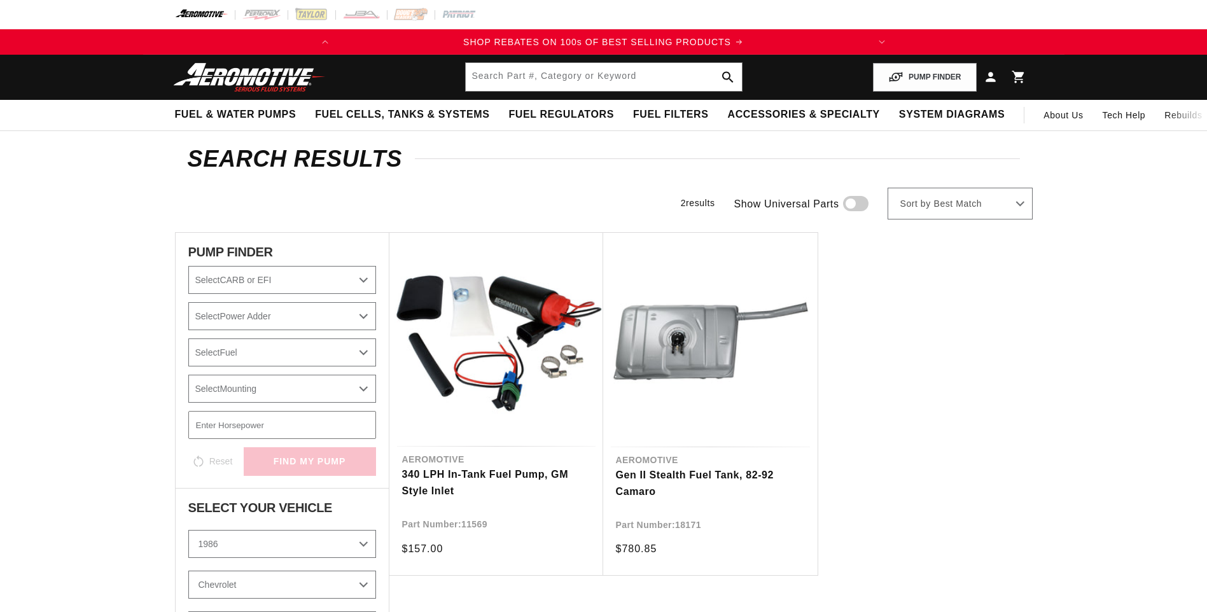
select select "1986"
select select "Chevrolet"
select select "5.0L"
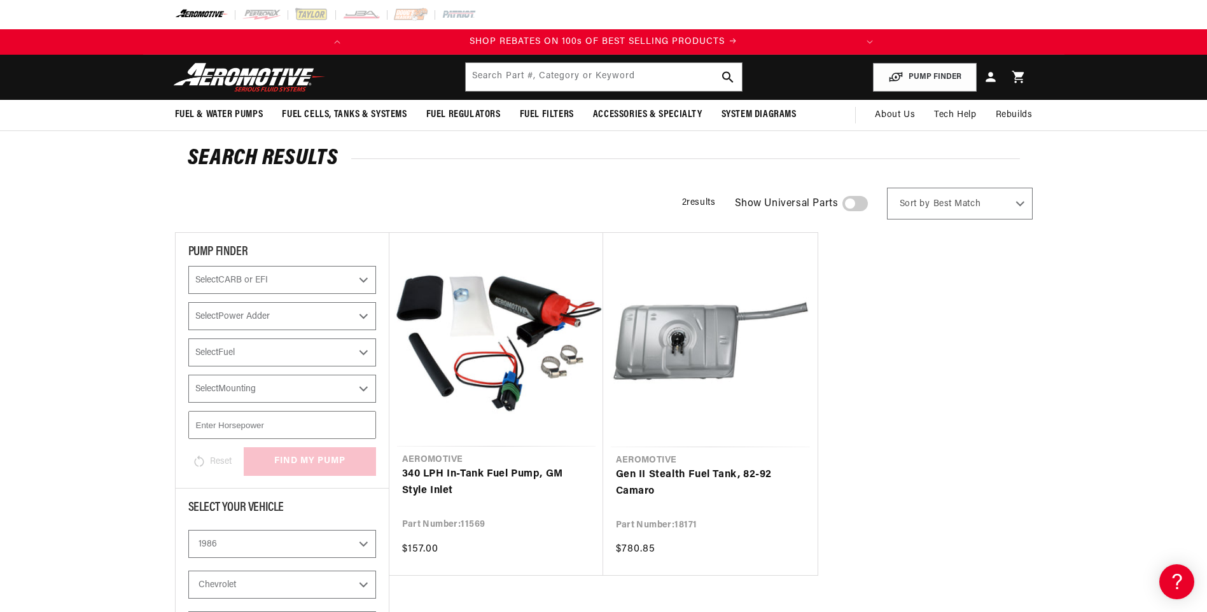
scroll to position [64, 0]
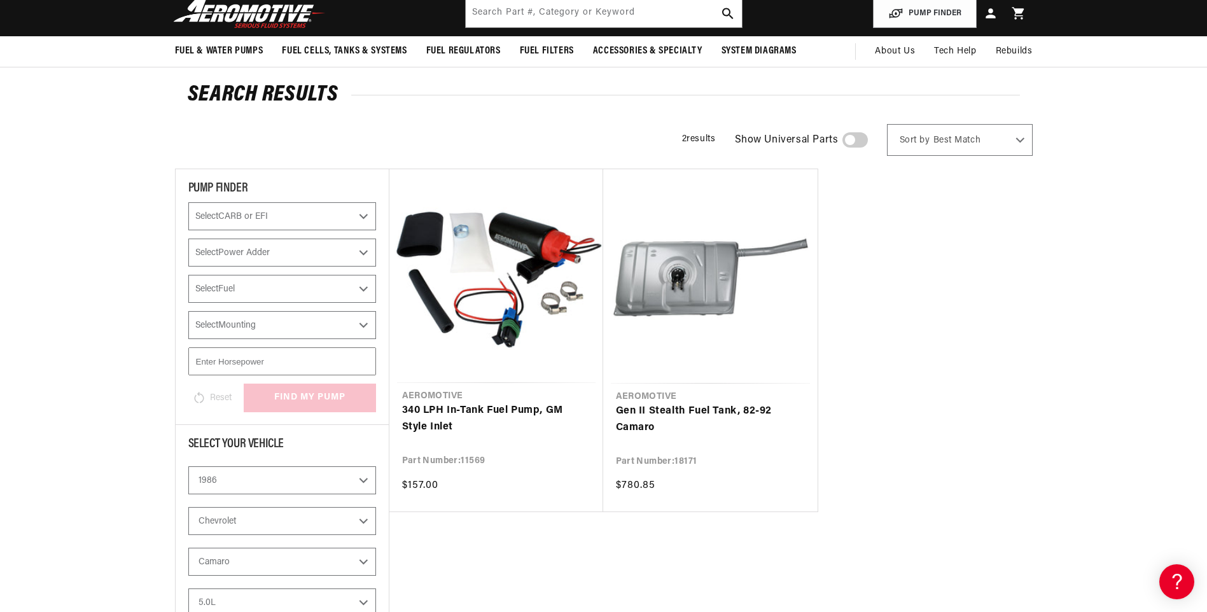
click at [270, 472] on select "2023 2022 2021 2020 2019 2018 2017 2016 2015 2014 2013 2012 2011 2010 2009 2008…" at bounding box center [282, 480] width 188 height 28
click at [188, 466] on select "2023 2022 2021 2020 2019 2018 2017 2016 2015 2014 2013 2012 2011 2010 2009 2008…" at bounding box center [282, 480] width 188 height 28
select select "1989"
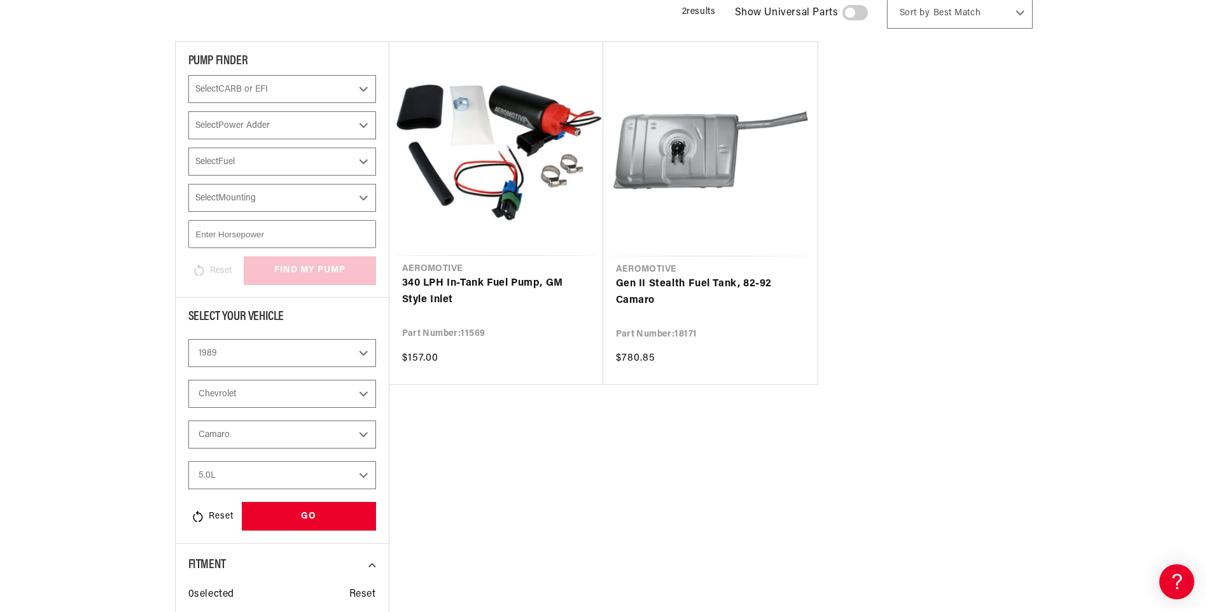
click at [219, 472] on select "2.8L 5.0L 5.7L" at bounding box center [282, 475] width 188 height 28
click at [188, 461] on select "2.8L 5.0L 5.7L" at bounding box center [282, 475] width 188 height 28
select select "5.7L"
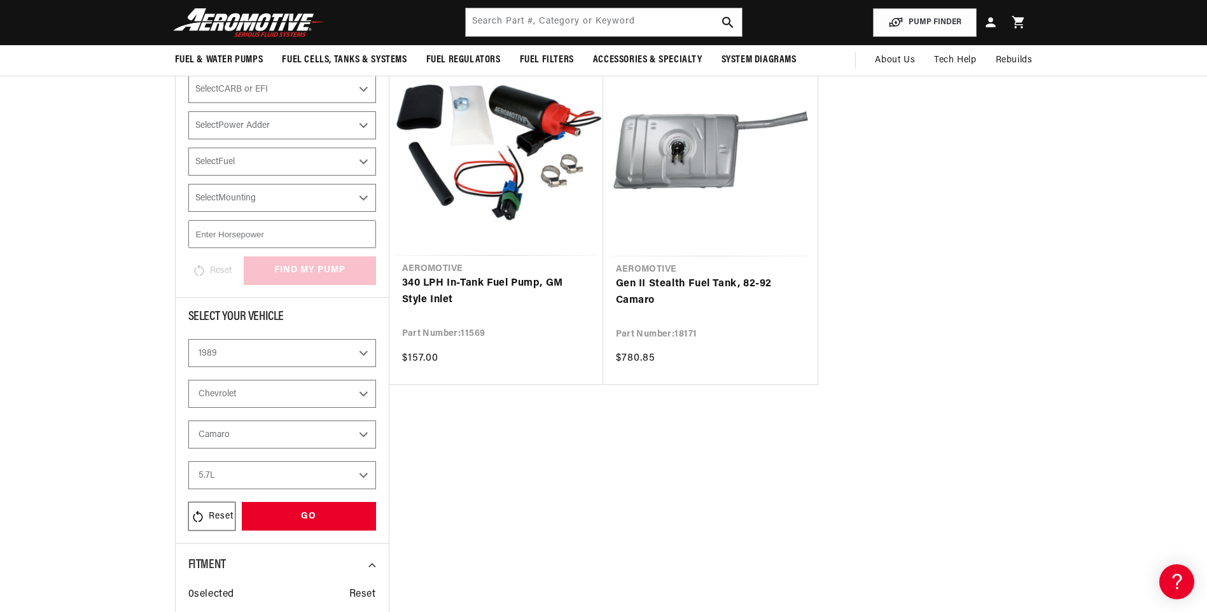
scroll to position [188, 0]
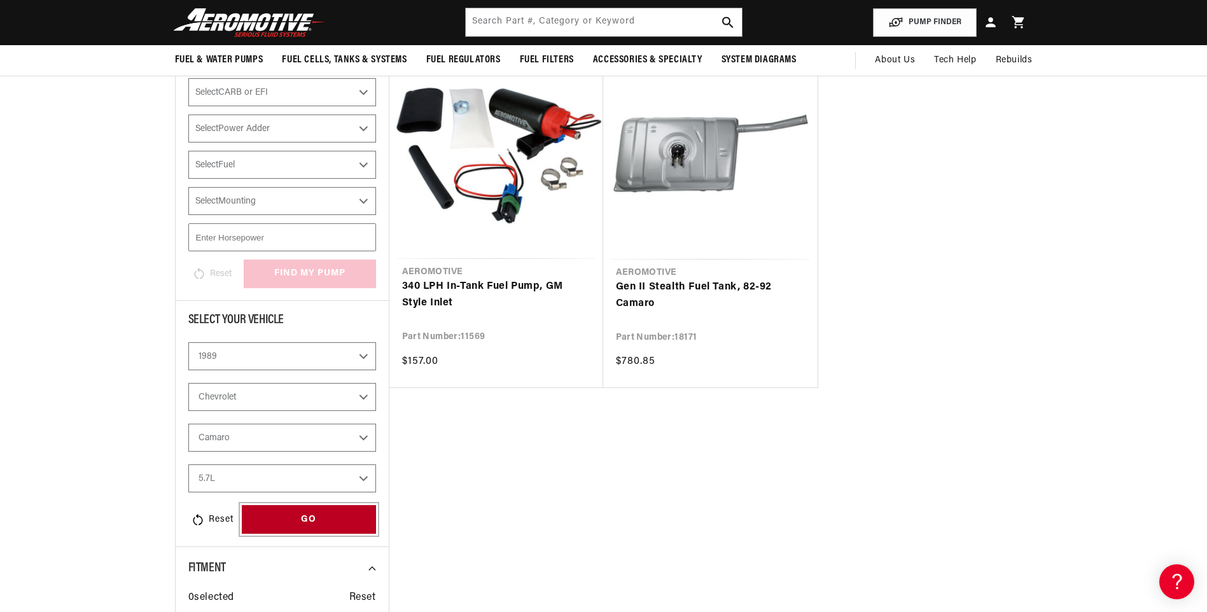
click at [302, 522] on div "GO" at bounding box center [309, 519] width 134 height 29
click at [329, 519] on div "GO" at bounding box center [309, 519] width 134 height 29
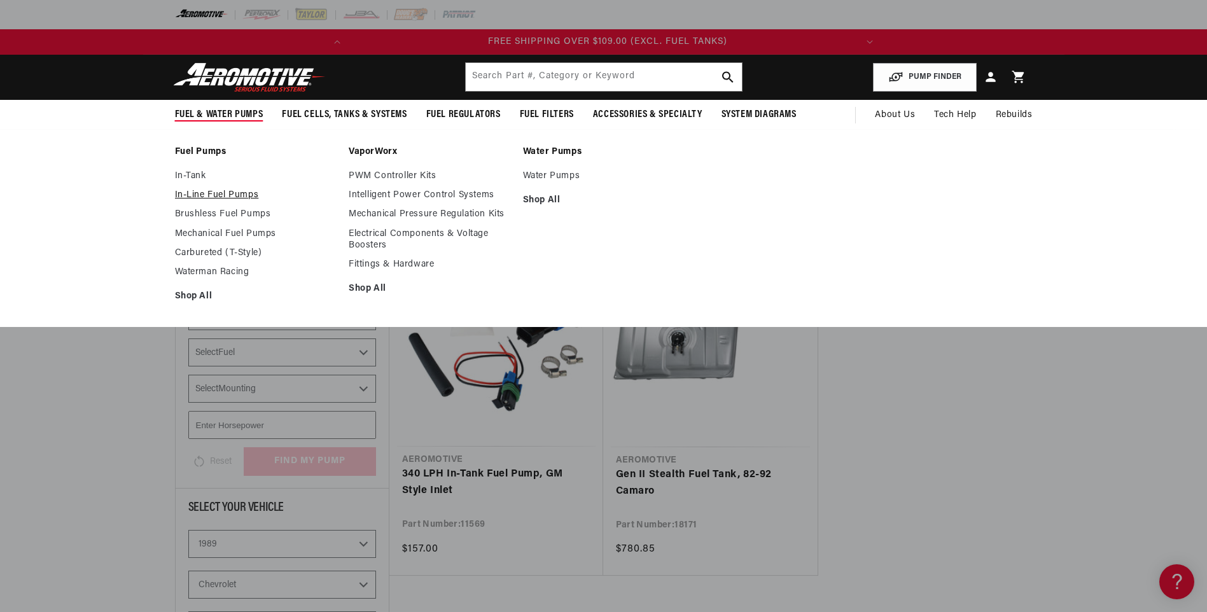
scroll to position [0, 0]
click at [246, 192] on link "In-Line Fuel Pumps" at bounding box center [256, 195] width 162 height 11
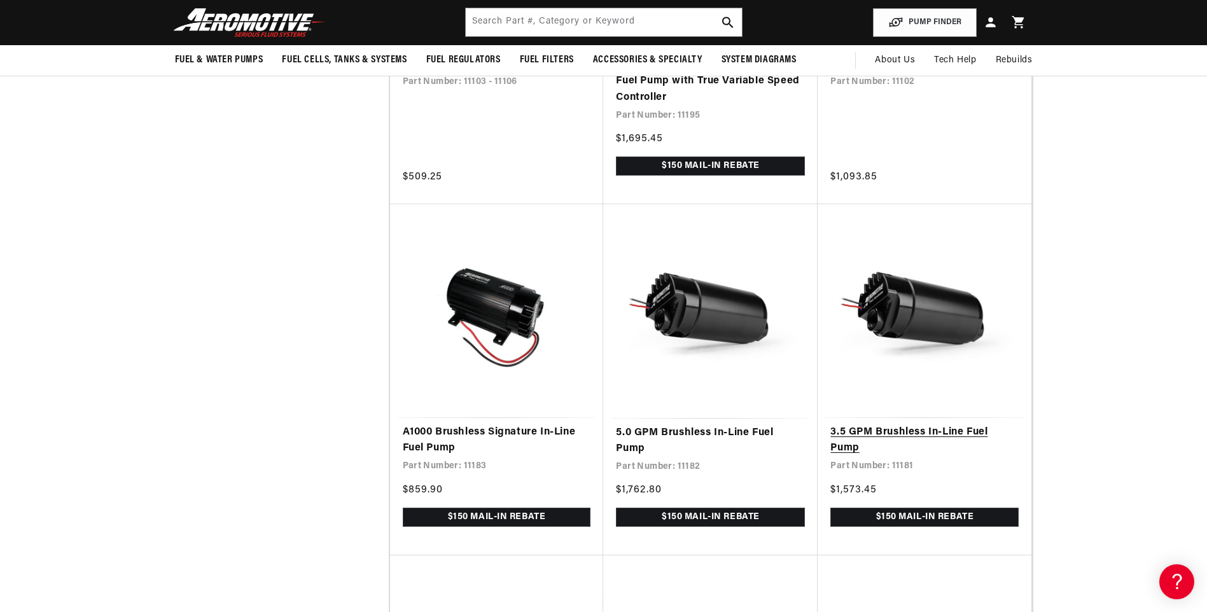
scroll to position [827, 0]
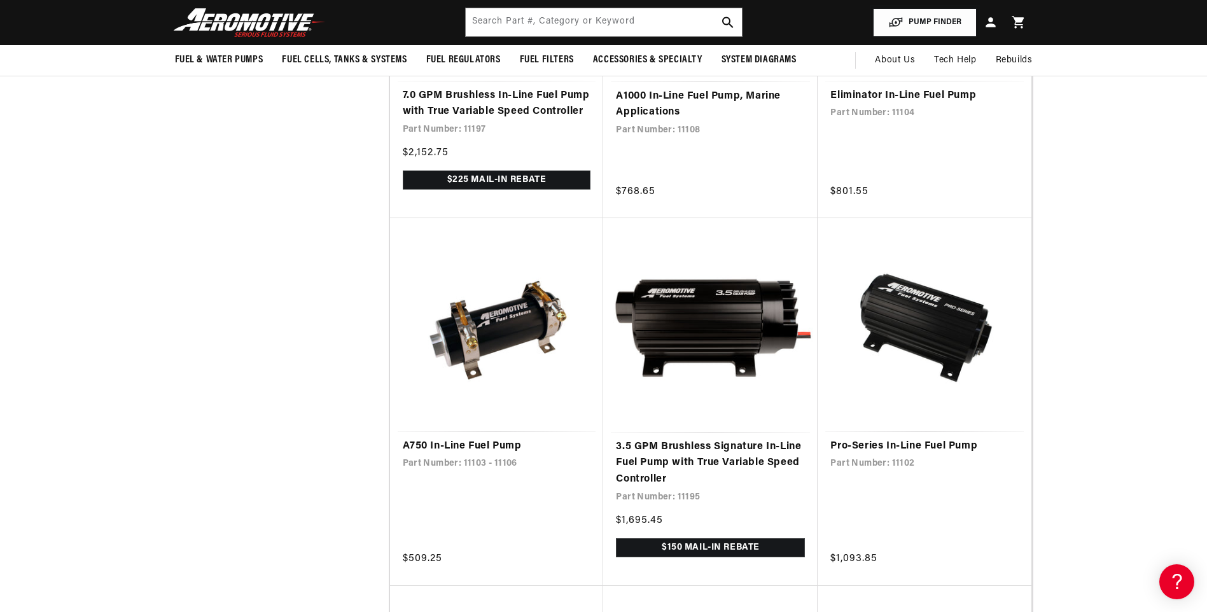
click at [912, 15] on button "PUMP FINDER" at bounding box center [925, 22] width 104 height 29
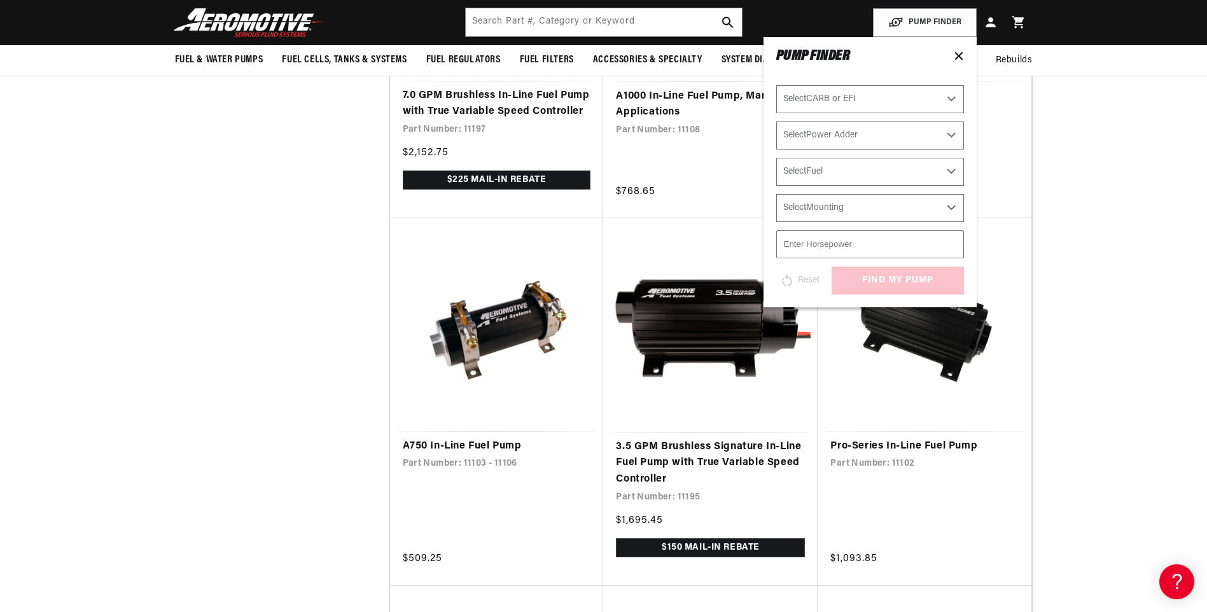
scroll to position [0, 0]
click at [853, 94] on select "Select CARB or EFI [GEOGRAPHIC_DATA] Fuel Injected" at bounding box center [870, 99] width 188 height 28
select select "Fuel-Injected"
click at [776, 85] on select "Select CARB or EFI [GEOGRAPHIC_DATA] Fuel Injected" at bounding box center [870, 99] width 188 height 28
select select "Fuel-Injected"
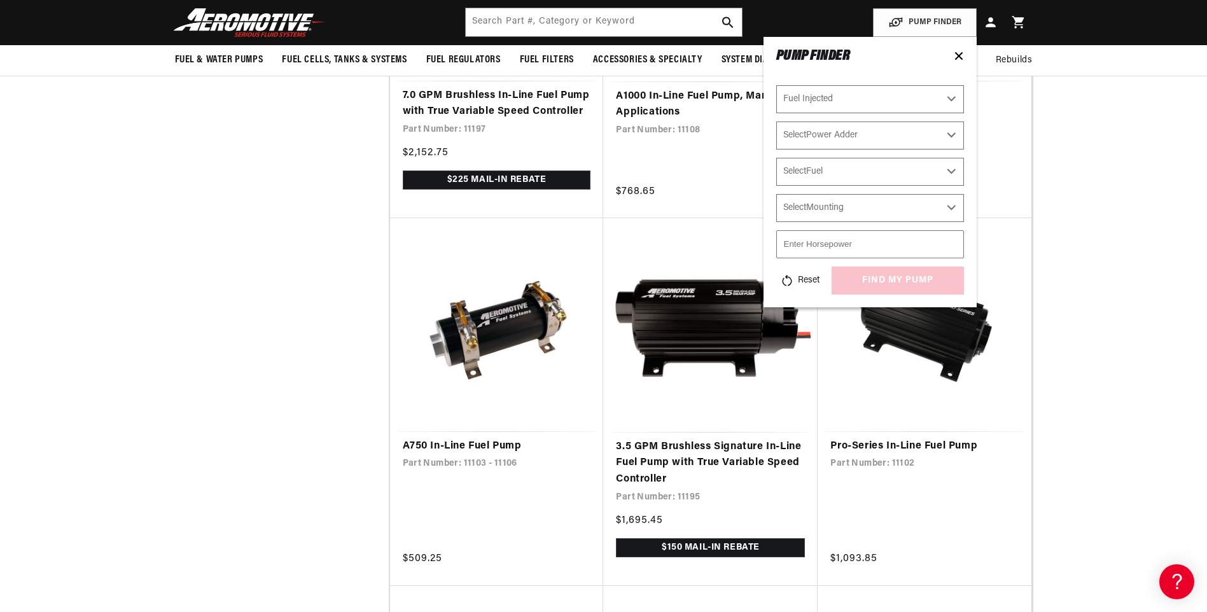
click at [832, 136] on select "Select Power Adder No - Naturally Aspirated Yes - Forced Induction" at bounding box center [870, 136] width 188 height 28
select select "No-Naturally-Aspirated"
click at [776, 122] on select "Select Power Adder No - Naturally Aspirated Yes - Forced Induction" at bounding box center [870, 136] width 188 height 28
select select "No-Naturally-Aspirated"
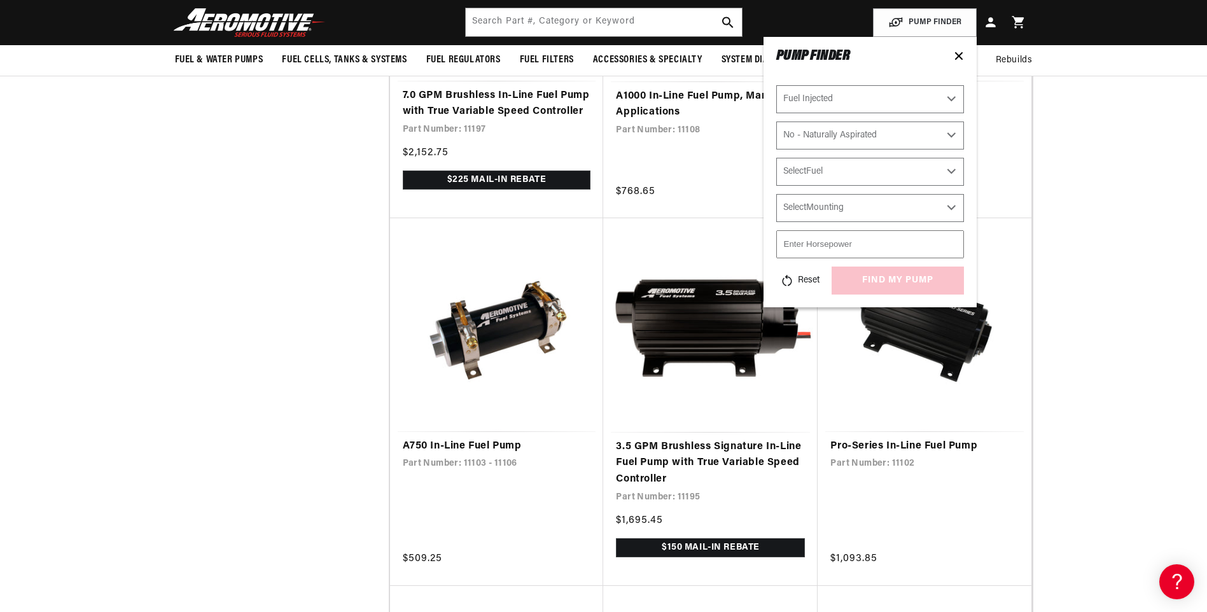
click at [839, 173] on select "Select Fuel E85 Gas" at bounding box center [870, 172] width 188 height 28
select select "Gas"
click at [776, 158] on select "Select Fuel E85 Gas" at bounding box center [870, 172] width 188 height 28
select select "Gas"
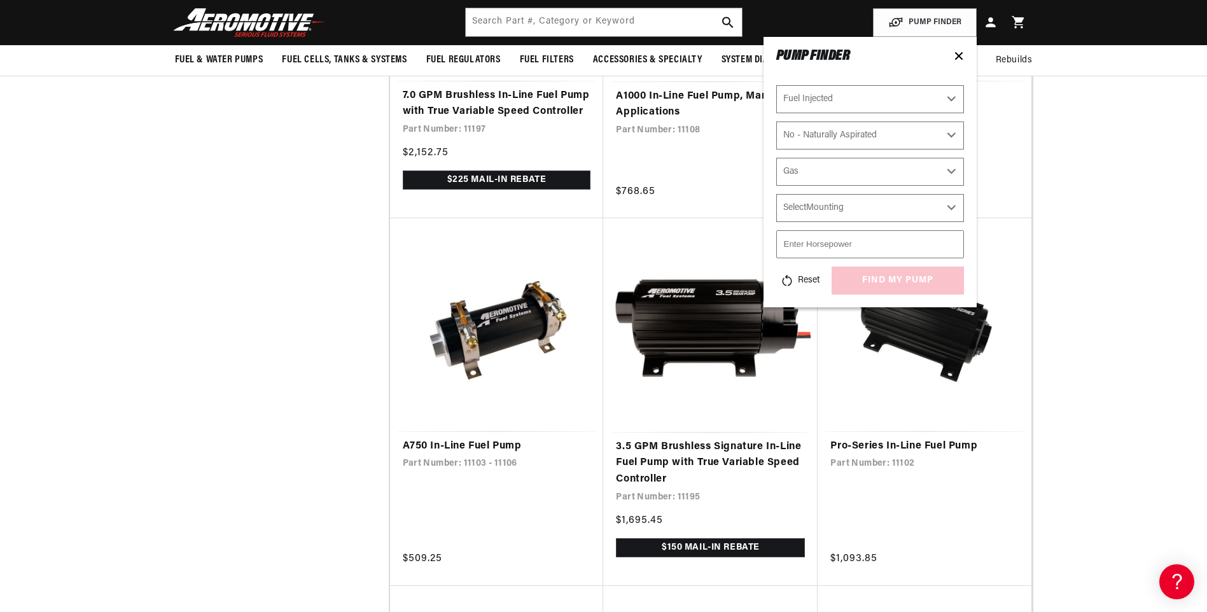
click at [810, 225] on div "Select CARB or EFI Carbureted Fuel Injected Select Power Adder No - Naturally A…" at bounding box center [870, 189] width 188 height 209
click at [822, 207] on select "Select Mounting External In-Tank" at bounding box center [870, 208] width 188 height 28
select select "In-Tank"
click at [776, 194] on select "Select Mounting External In-Tank" at bounding box center [870, 208] width 188 height 28
select select "In-Tank"
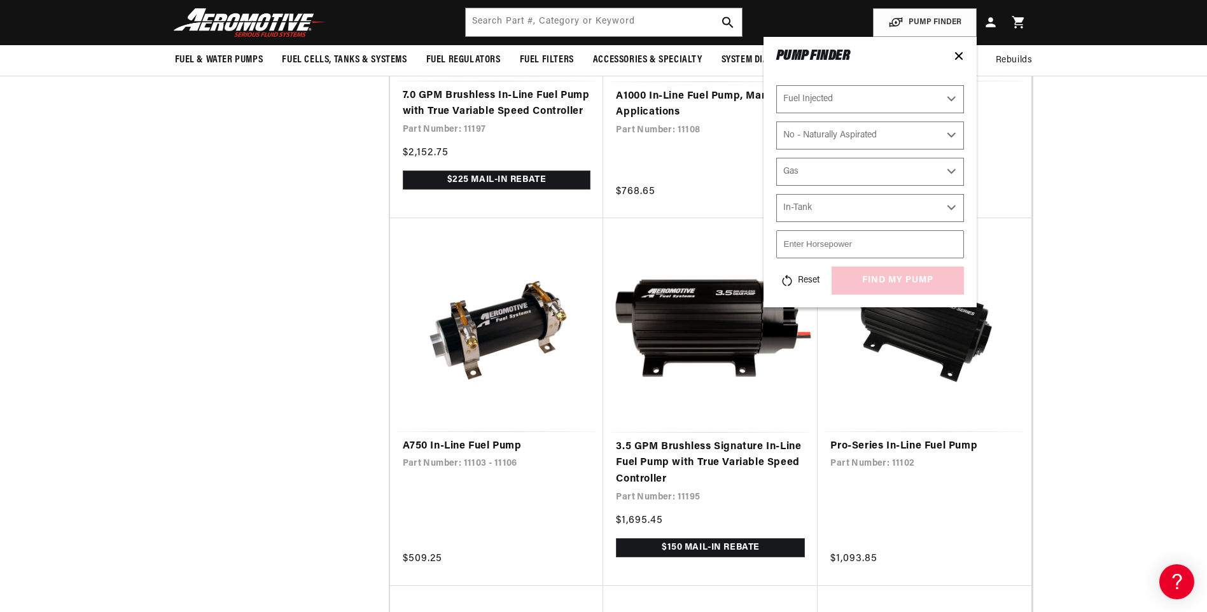
click at [814, 243] on input "number" at bounding box center [870, 244] width 188 height 28
click at [830, 240] on input "number" at bounding box center [870, 244] width 188 height 28
click at [952, 246] on input "-1" at bounding box center [870, 244] width 188 height 28
click at [952, 246] on input "-2" at bounding box center [870, 244] width 188 height 28
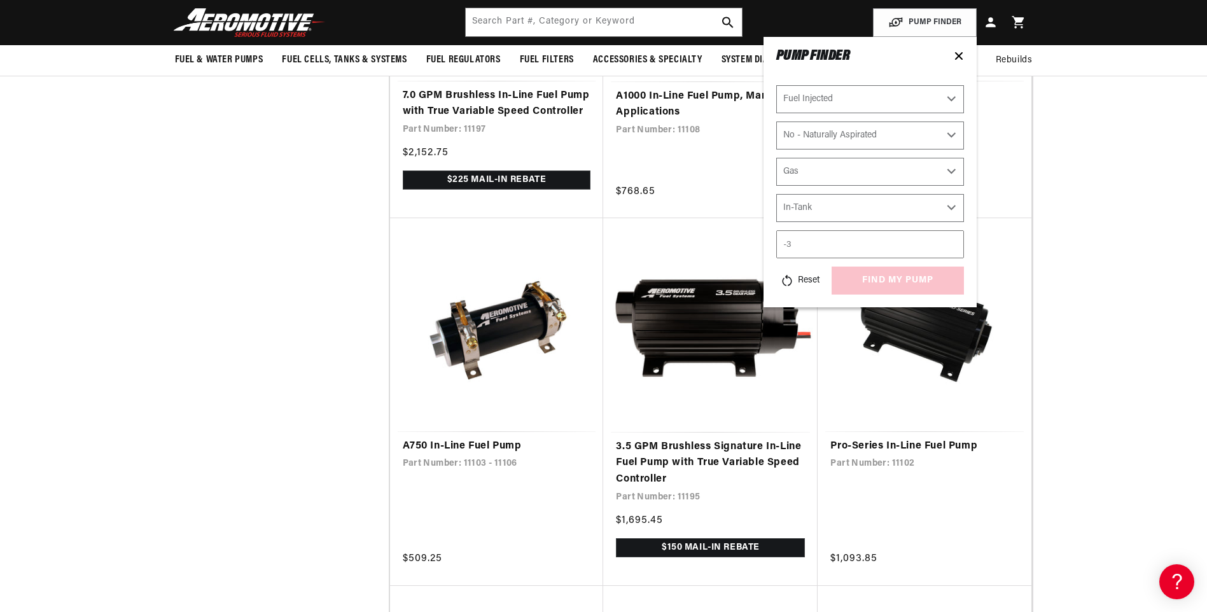
click at [952, 246] on input "-3" at bounding box center [870, 244] width 188 height 28
click at [952, 246] on input "-4" at bounding box center [870, 244] width 188 height 28
click at [952, 246] on input "-5" at bounding box center [870, 244] width 188 height 28
click at [952, 241] on input "-4" at bounding box center [870, 244] width 188 height 28
click at [952, 241] on input "-3" at bounding box center [870, 244] width 188 height 28
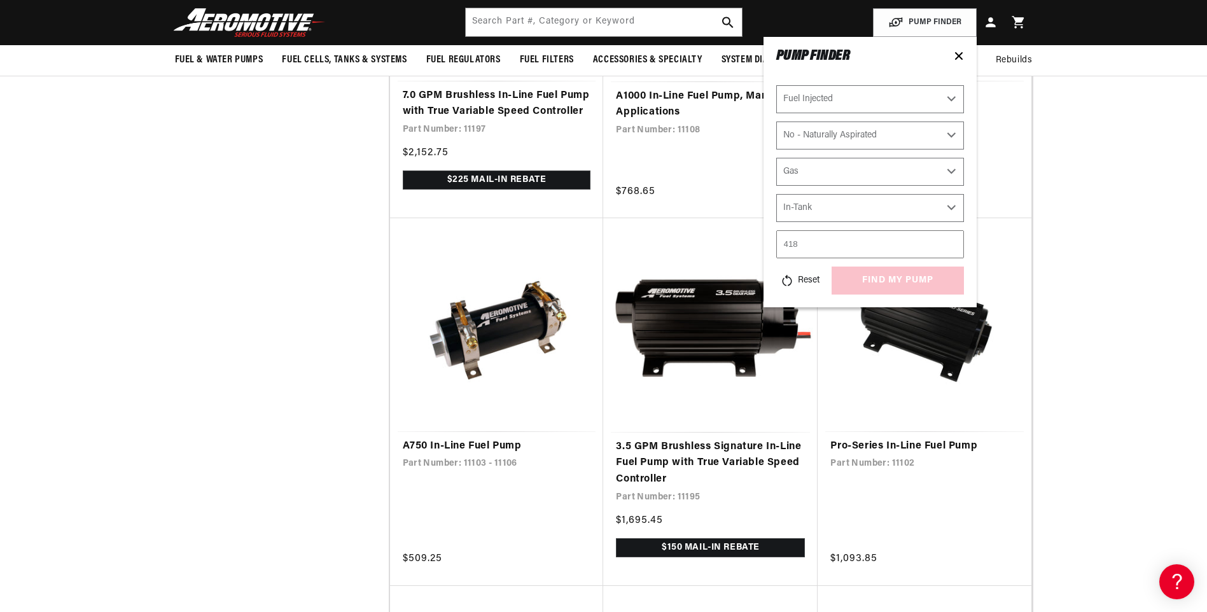
scroll to position [0, 0]
type input "468"
click at [952, 241] on input "468" at bounding box center [870, 244] width 188 height 28
click at [871, 288] on div "Reset find my pump" at bounding box center [870, 281] width 188 height 28
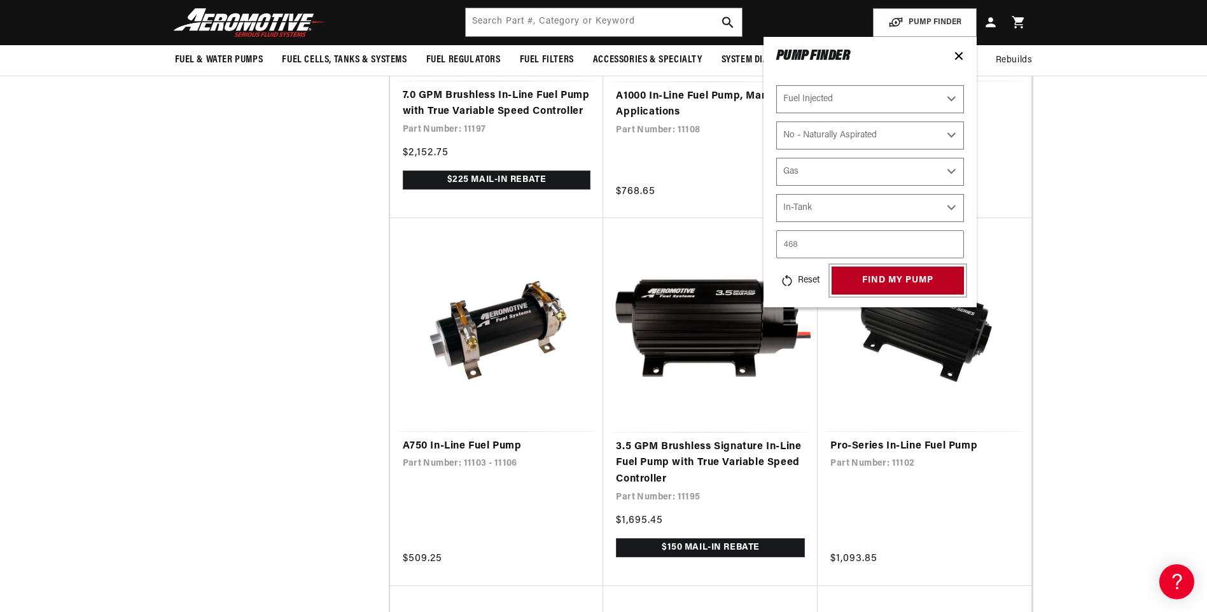
click at [859, 279] on button "find my pump" at bounding box center [898, 281] width 132 height 29
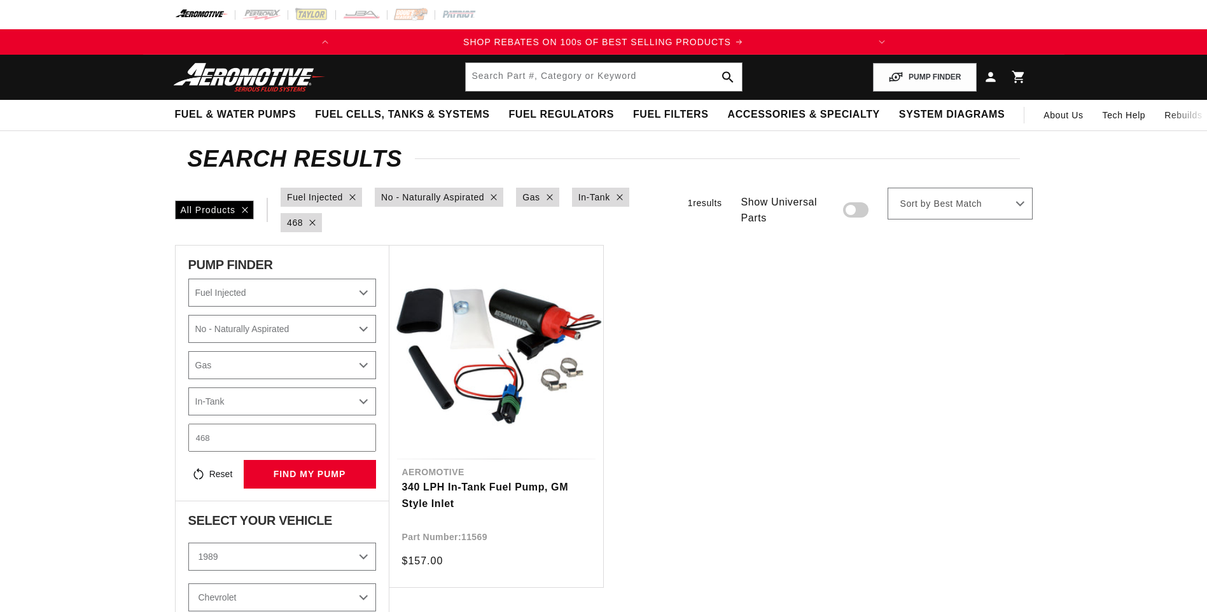
select select "Fuel-Injected"
select select "No-Naturally-Aspirated"
select select "Gas"
select select "In-Tank"
select select "1989"
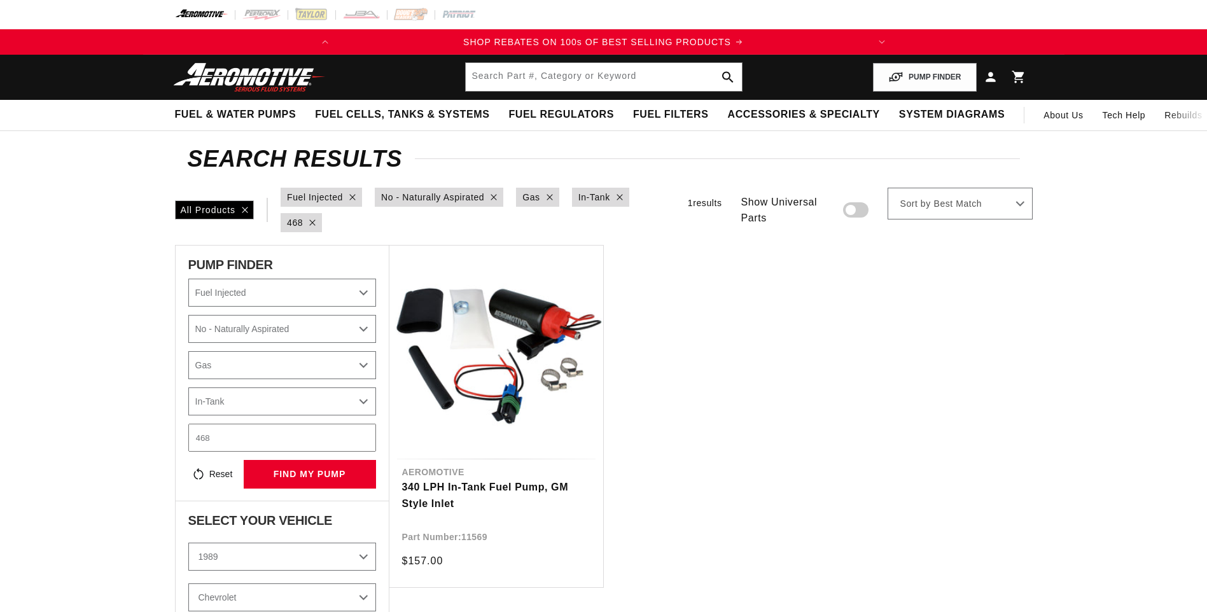
select select "Camaro"
select select "5.7L"
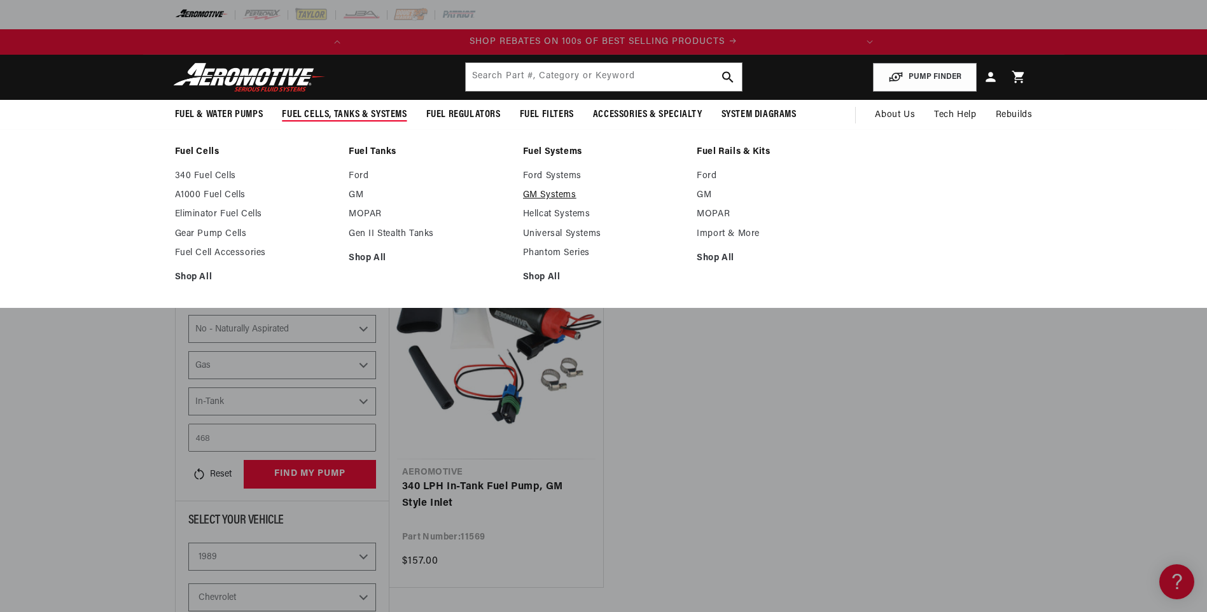
click at [561, 197] on link "GM Systems" at bounding box center [604, 195] width 162 height 11
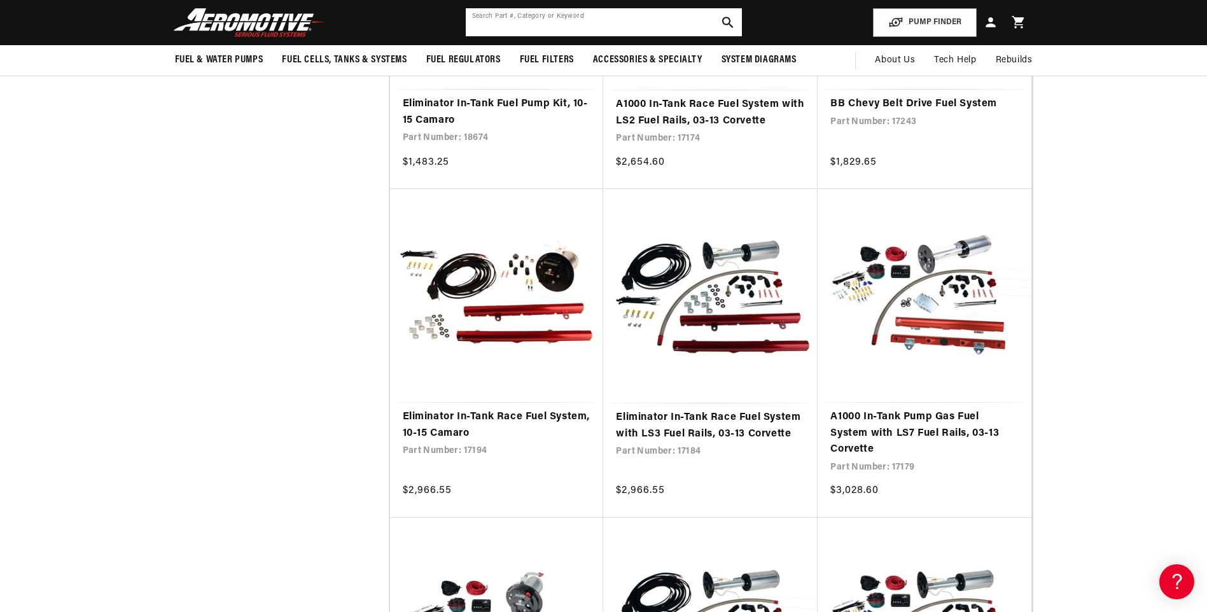
click at [544, 21] on input "text" at bounding box center [604, 22] width 276 height 28
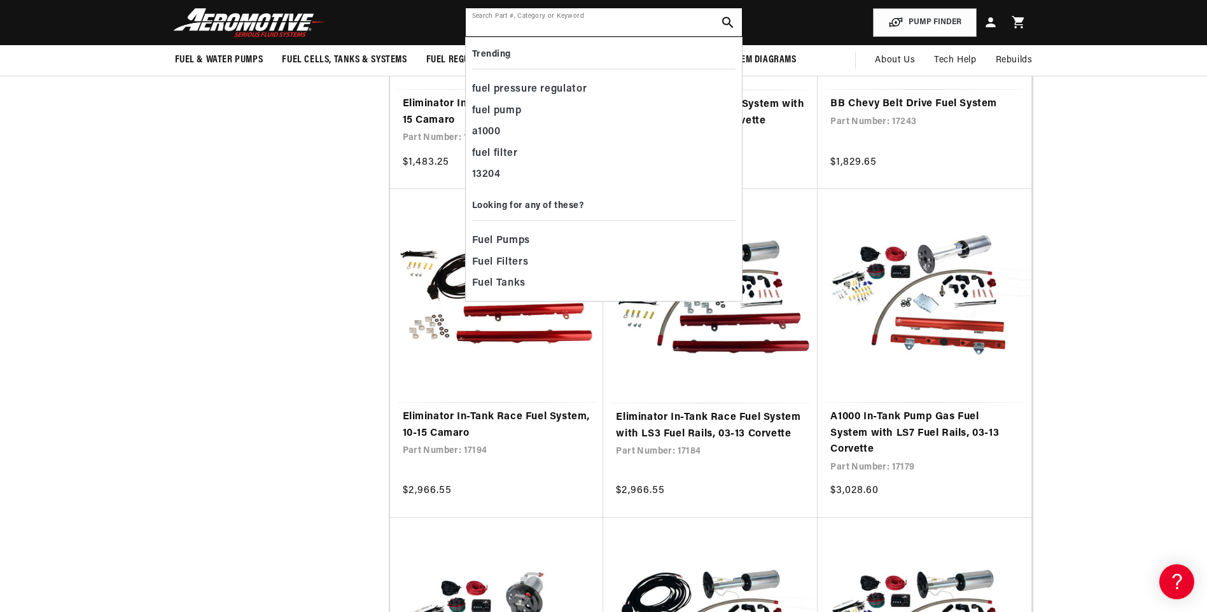
paste input "Aeromotive Stealth 340 In-Tank Electric Fuel Pumps for 1982-1992 CAMARO"
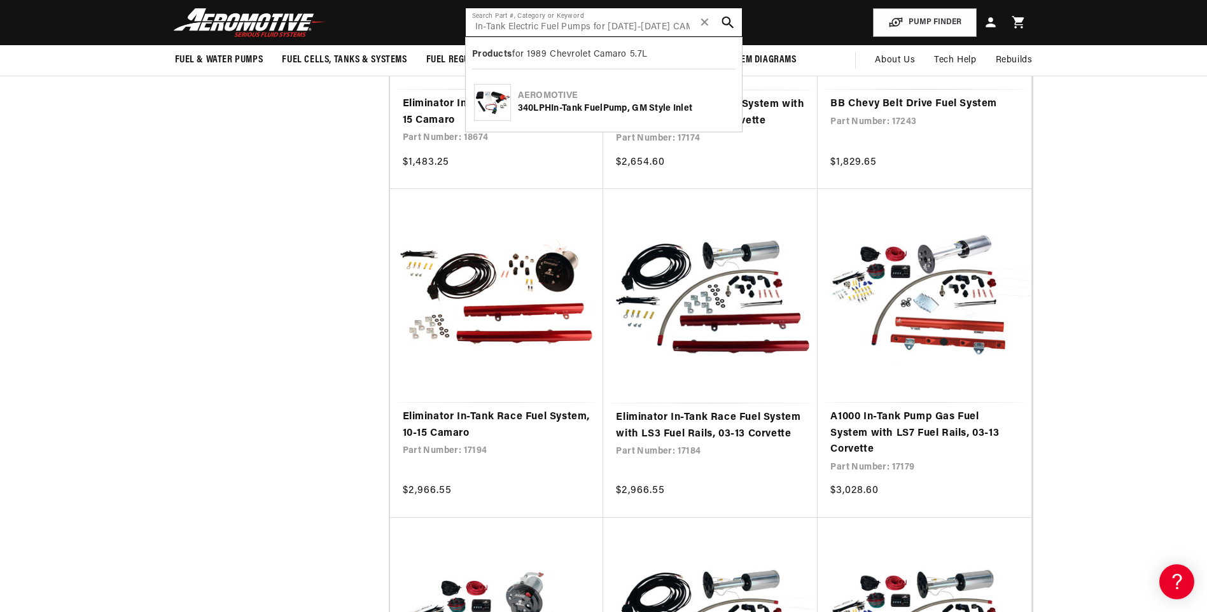
type input "Aeromotive Stealth 340 In-Tank Electric Fuel Pumps for 1982-1992 CAMARO"
click at [726, 24] on icon "search button" at bounding box center [728, 23] width 12 height 12
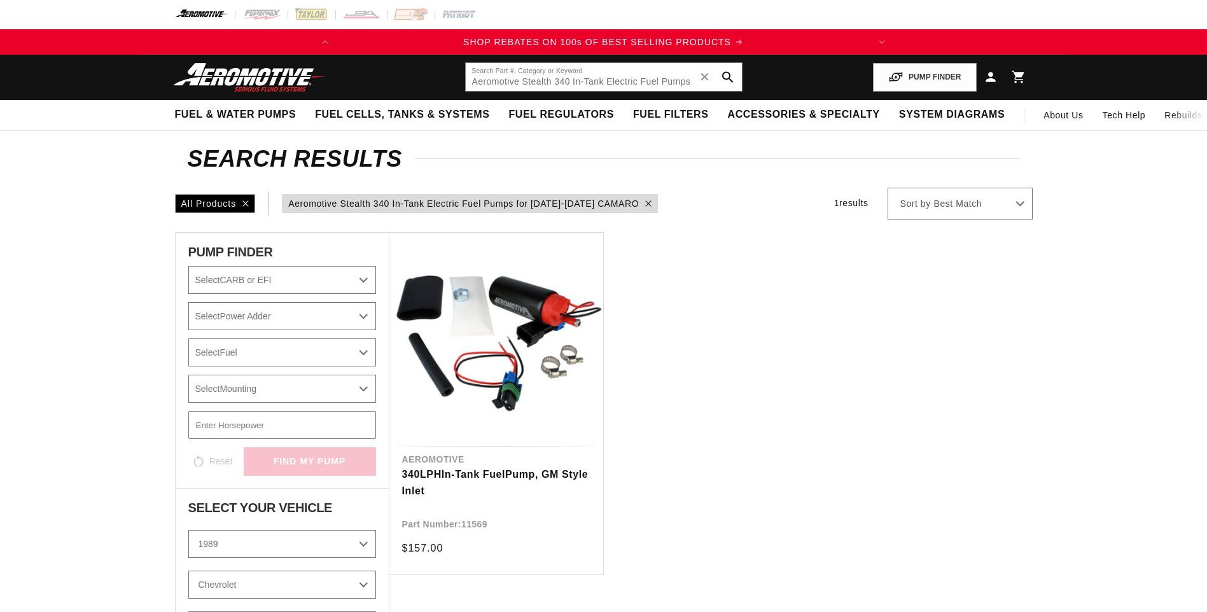
select select "1989"
select select "Camaro"
select select "5.7L"
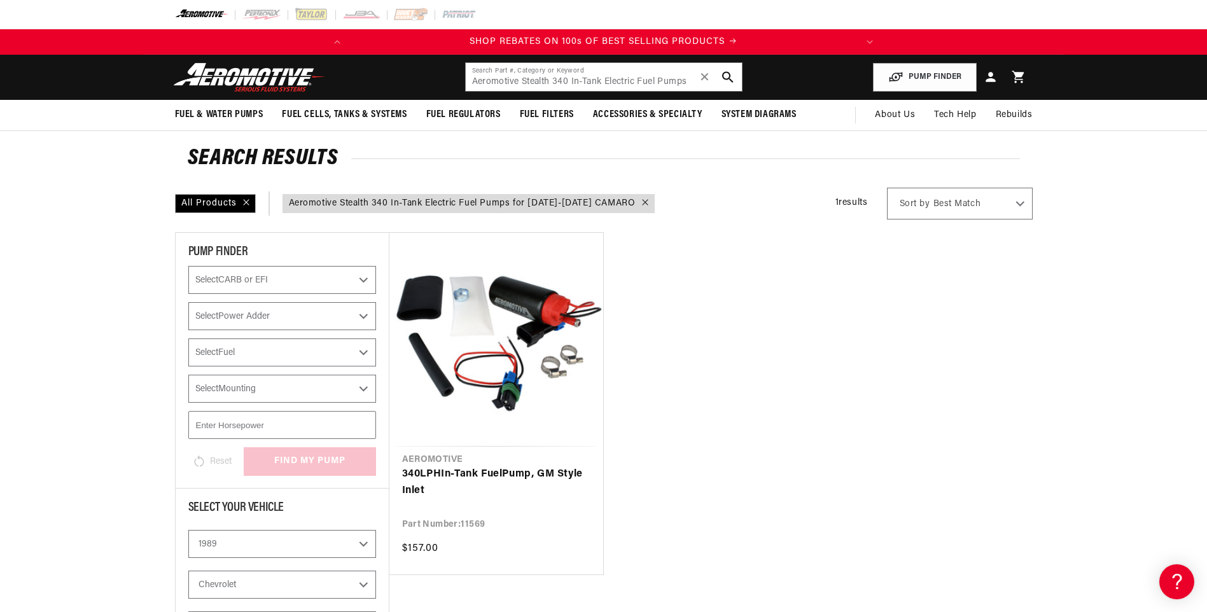
scroll to position [0, 503]
click at [241, 202] on div "All Products" at bounding box center [215, 203] width 81 height 19
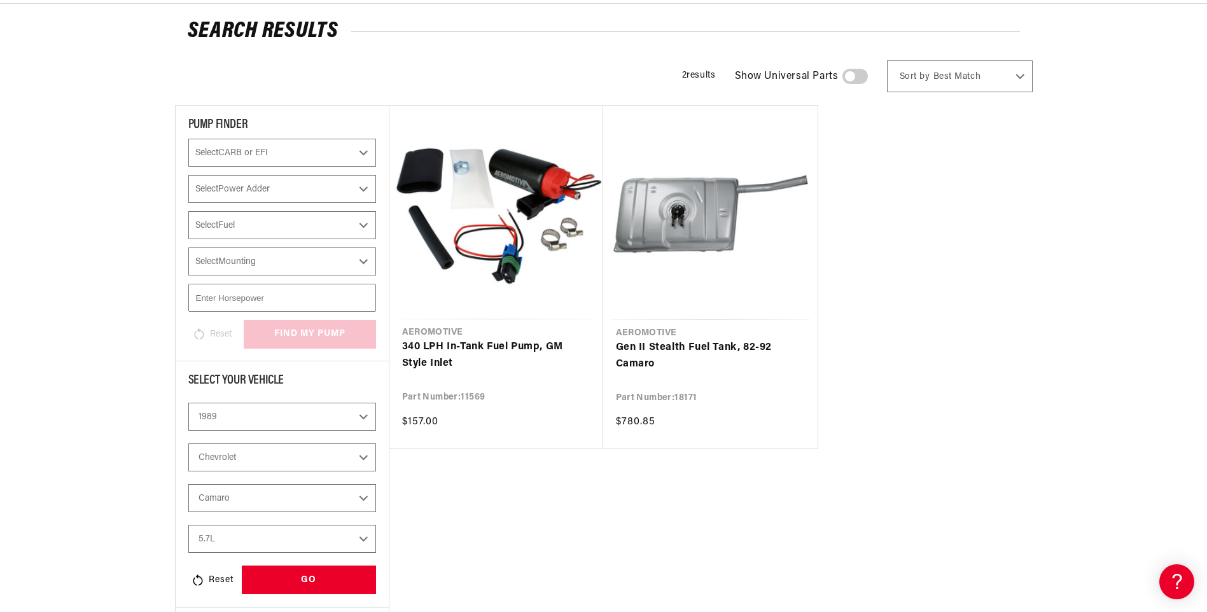
scroll to position [318, 0]
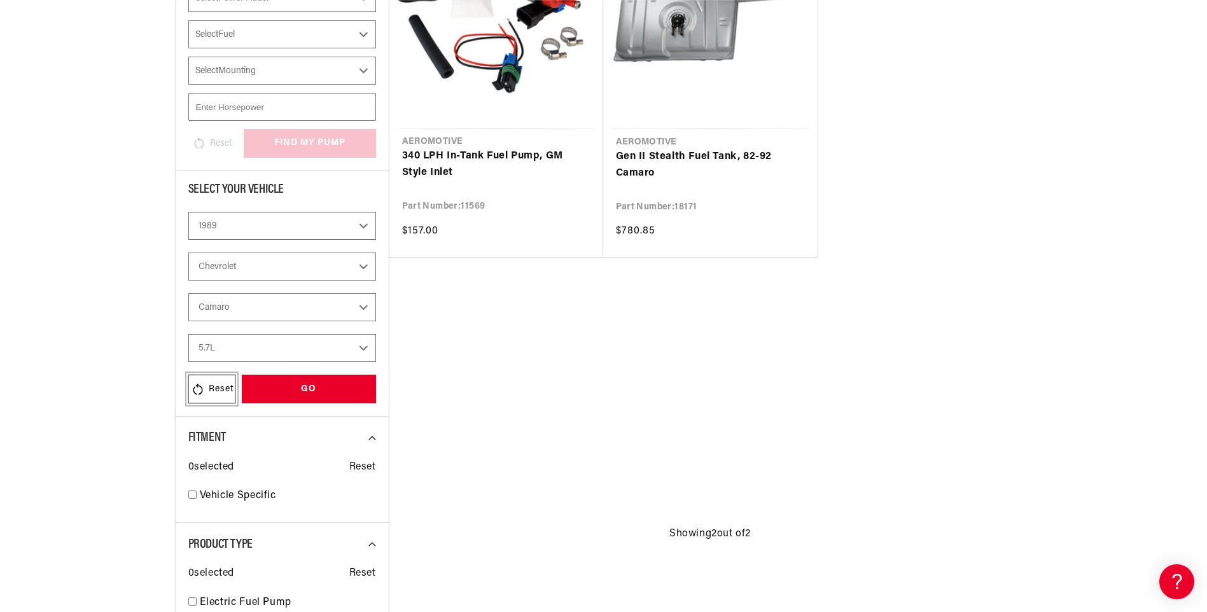
click at [223, 382] on div "Reset" at bounding box center [211, 389] width 47 height 29
select select "Year"
select select "Make"
select select "Model"
select select "Engine"
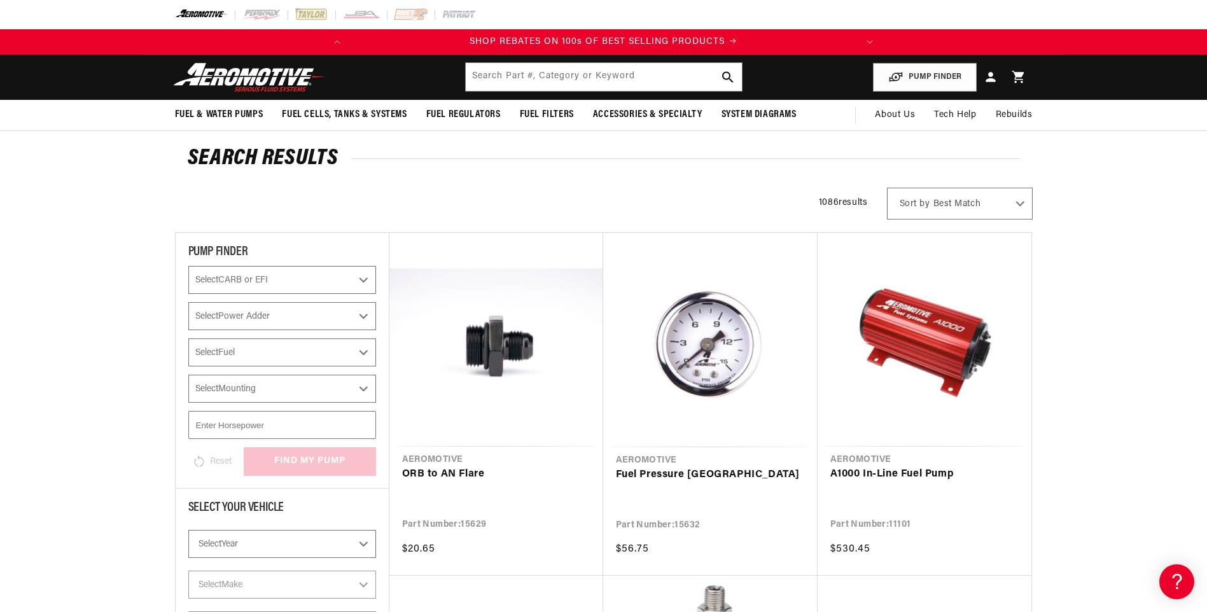
scroll to position [0, 503]
click at [545, 76] on input "text" at bounding box center [604, 77] width 276 height 28
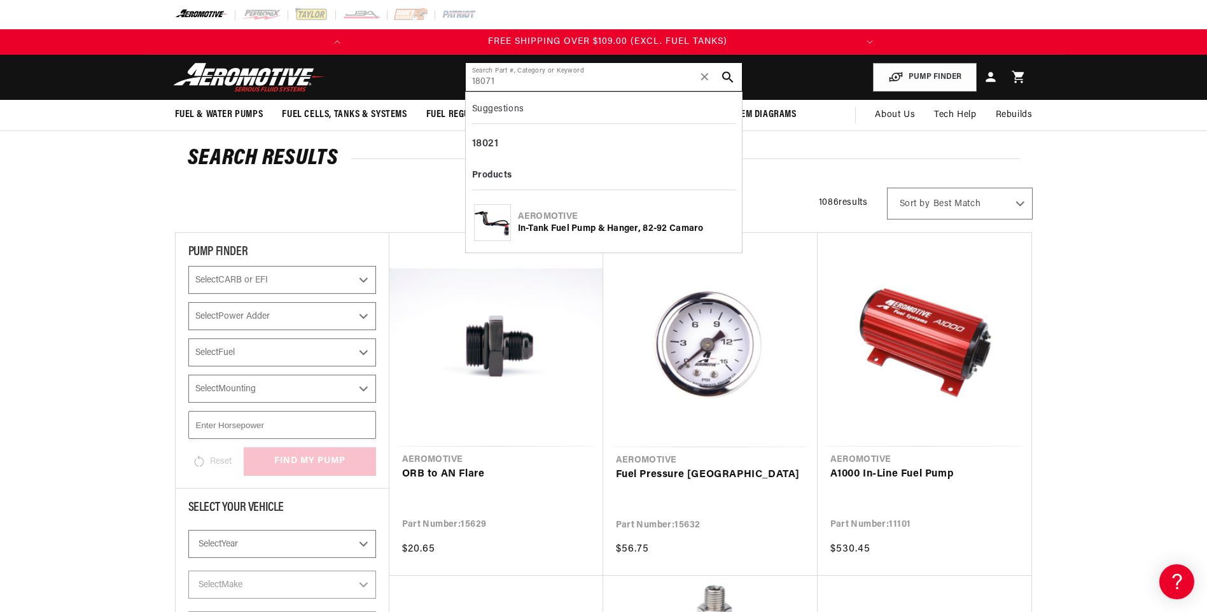
scroll to position [0, 0]
type input "18071"
click at [562, 236] on div "Aeromotive In-Tank Fuel Pump & Hanger, 82-92 Camaro" at bounding box center [603, 223] width 263 height 46
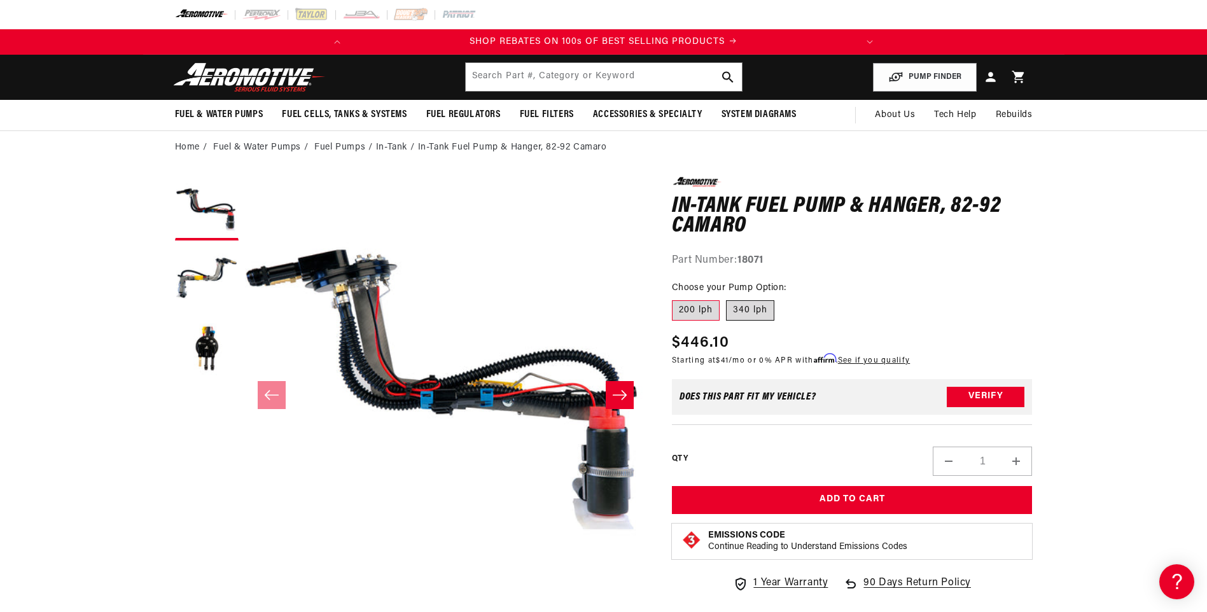
scroll to position [0, 503]
click at [769, 309] on label "340 lph" at bounding box center [750, 310] width 48 height 20
click at [727, 298] on input "340 lph" at bounding box center [726, 298] width 1 height 1
radio input "true"
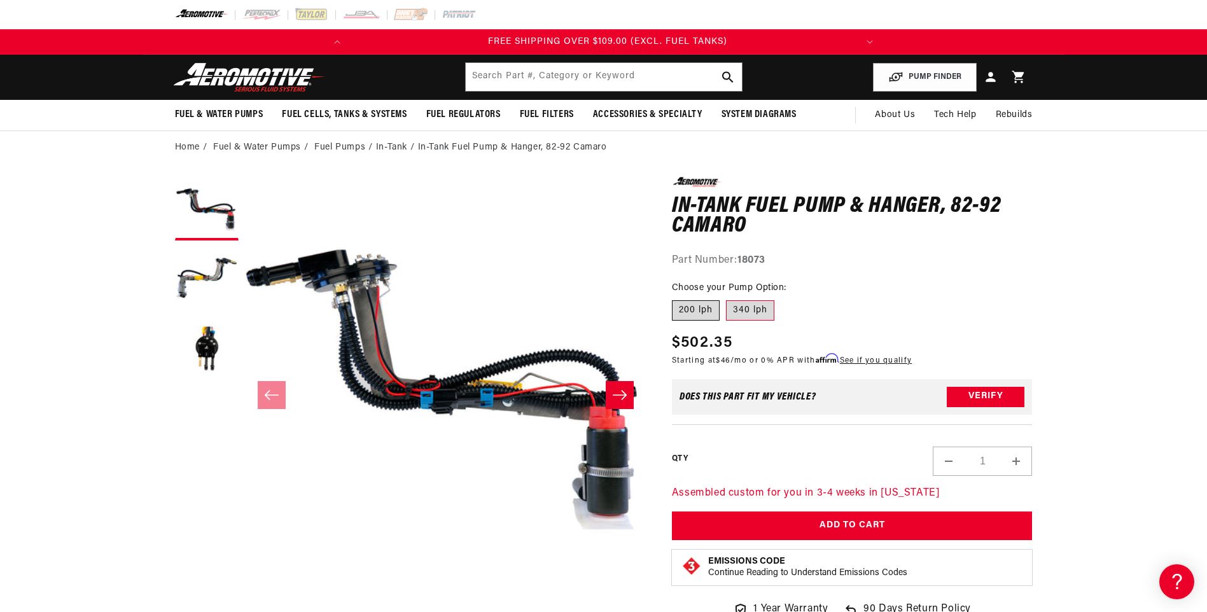
click at [690, 316] on label "200 lph" at bounding box center [696, 310] width 48 height 20
click at [676, 298] on input "200 lph" at bounding box center [675, 298] width 1 height 1
radio input "true"
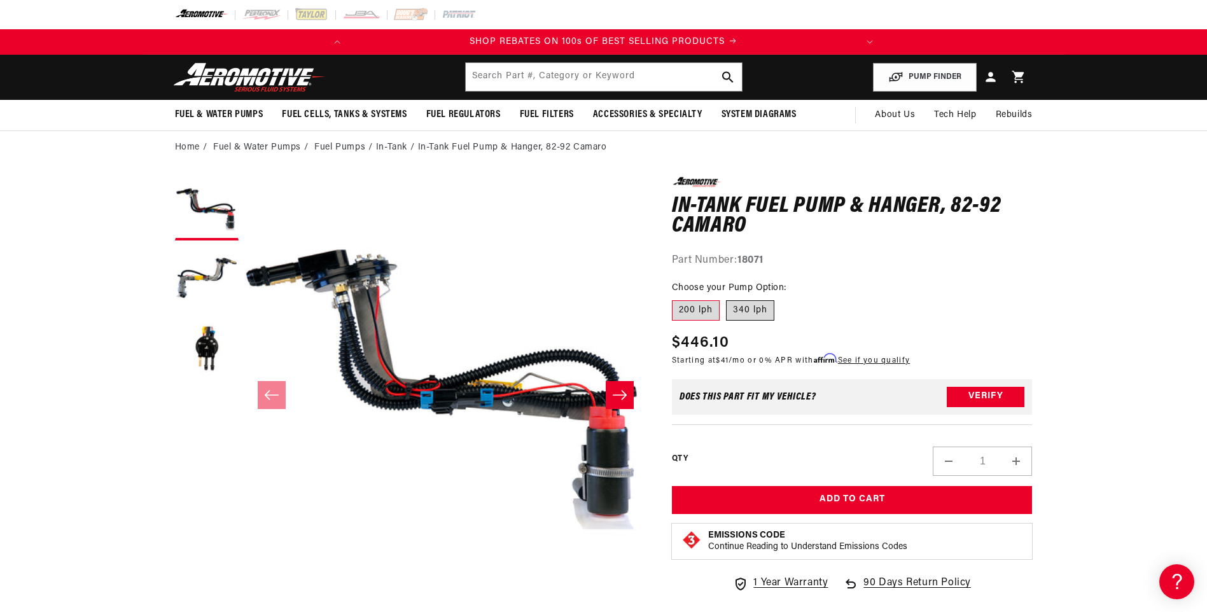
click at [757, 312] on label "340 lph" at bounding box center [750, 310] width 48 height 20
click at [727, 298] on input "340 lph" at bounding box center [726, 298] width 1 height 1
radio input "true"
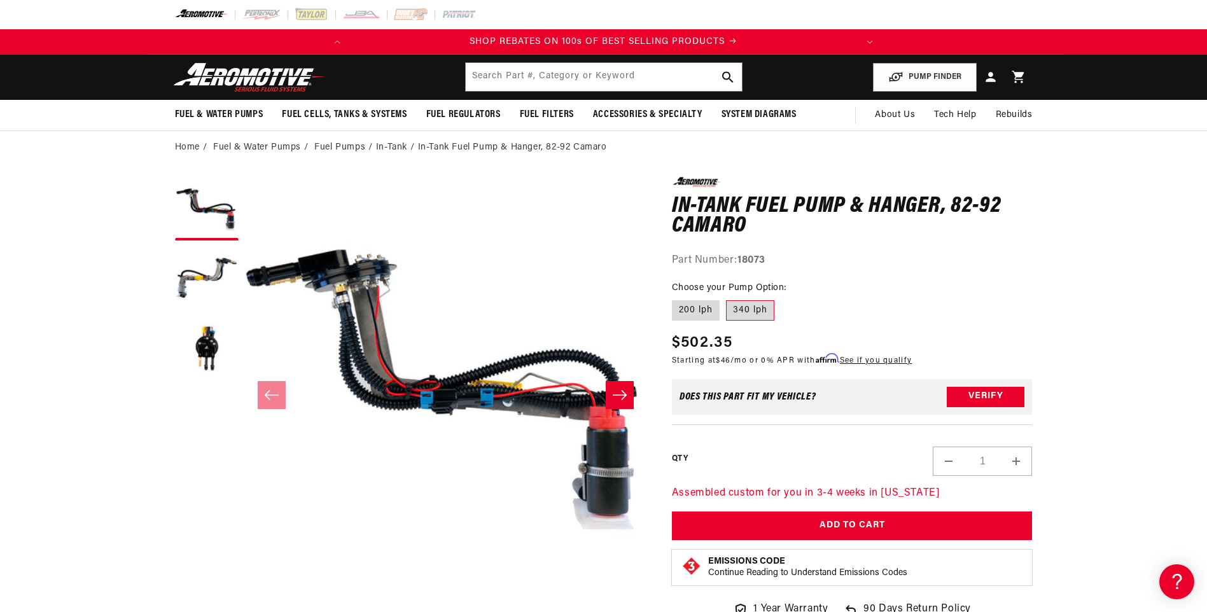
scroll to position [0, 503]
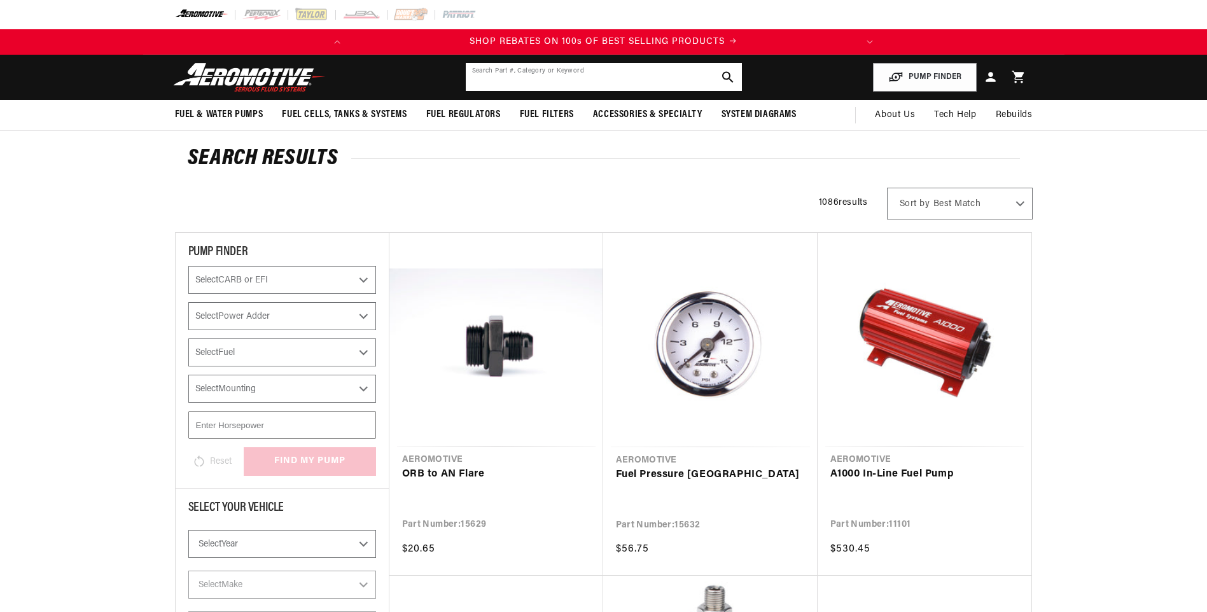
click at [508, 76] on input "text" at bounding box center [604, 77] width 276 height 28
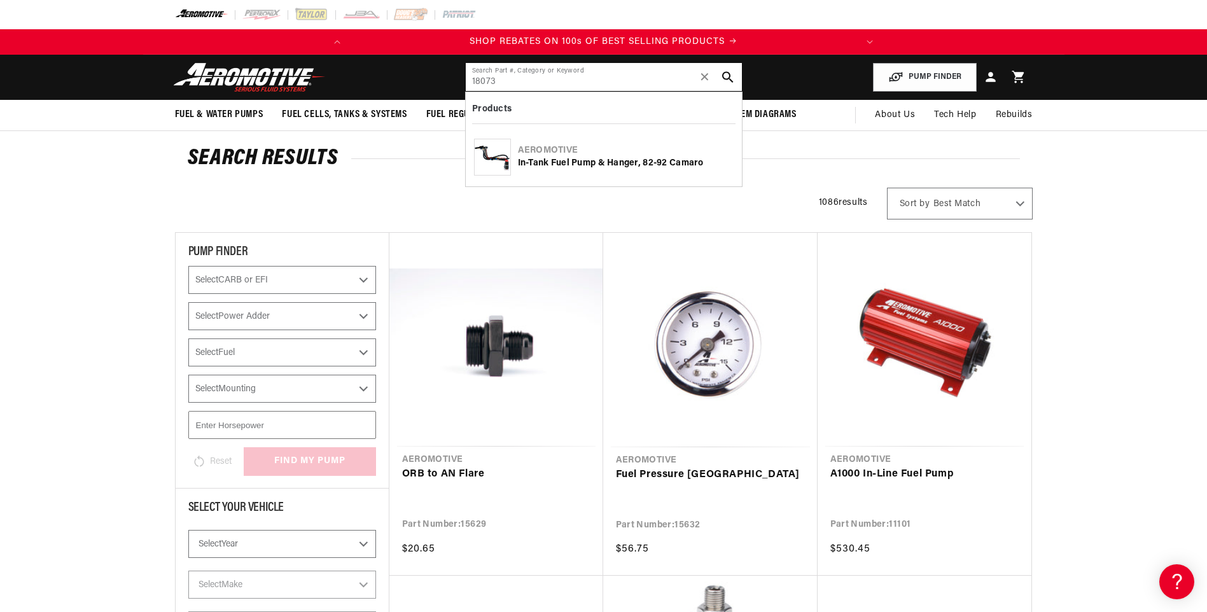
type input "18073"
click at [611, 166] on div "In-Tank Fuel Pump & Hanger, 82-92 Camaro" at bounding box center [626, 163] width 216 height 13
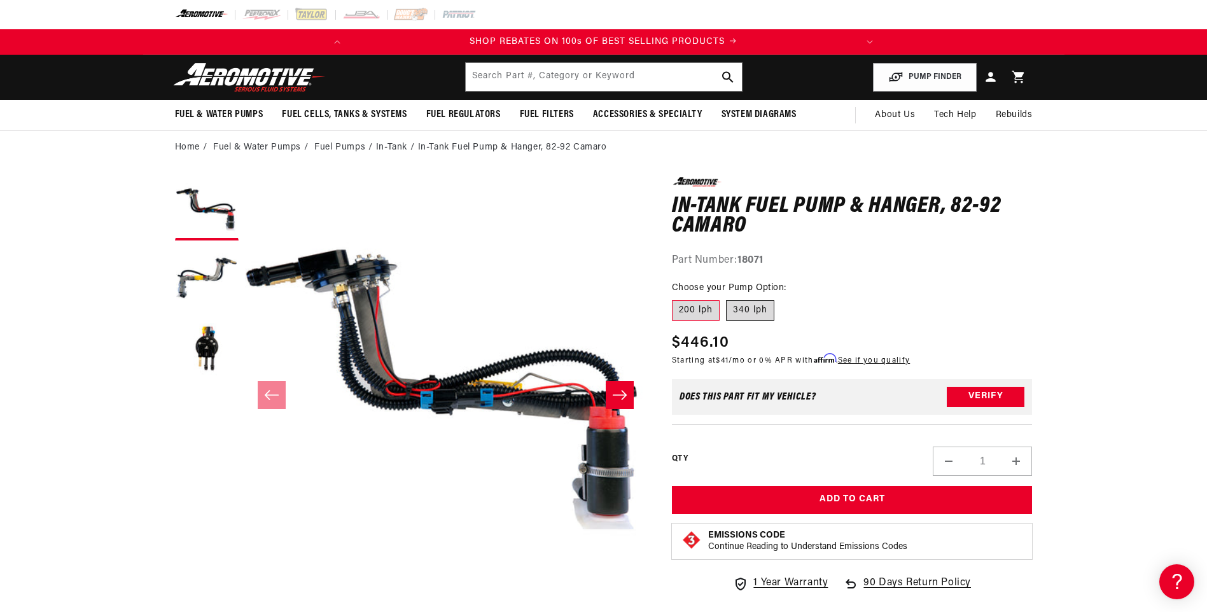
click at [764, 312] on label "340 lph" at bounding box center [750, 310] width 48 height 20
click at [727, 298] on input "340 lph" at bounding box center [726, 298] width 1 height 1
radio input "true"
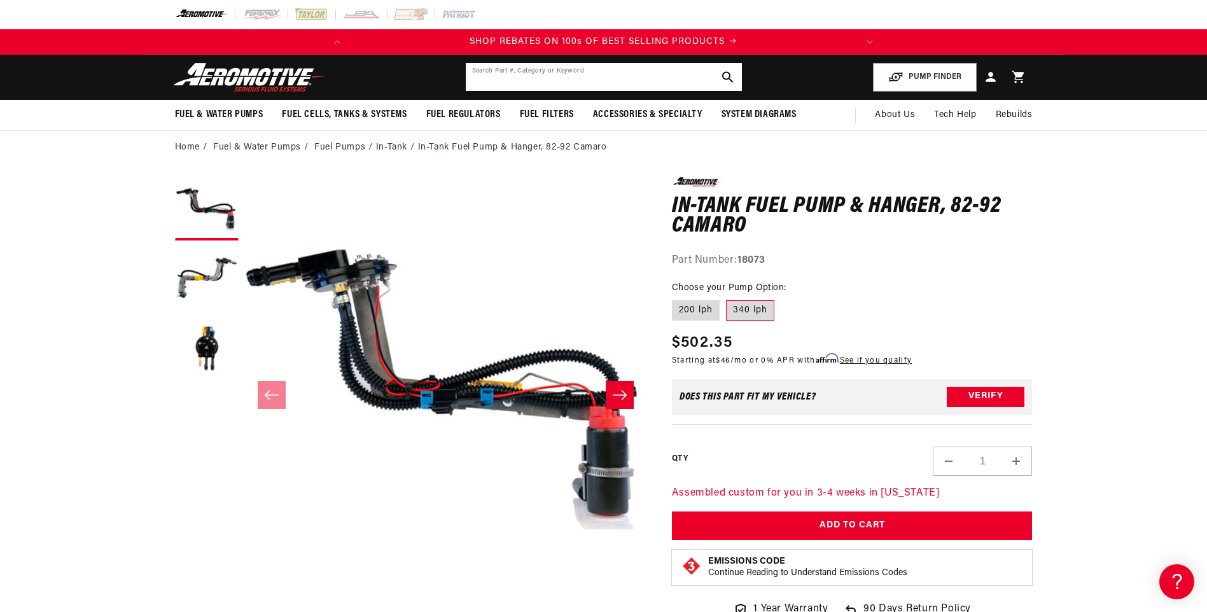
click at [638, 71] on input "text" at bounding box center [604, 77] width 276 height 28
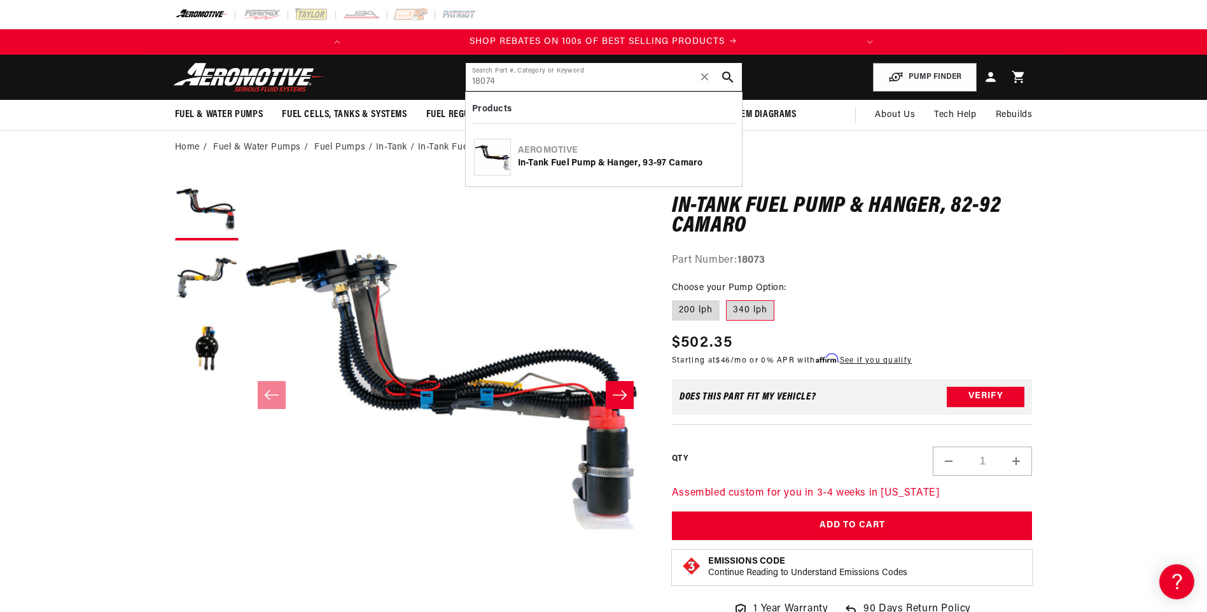
type input "18074"
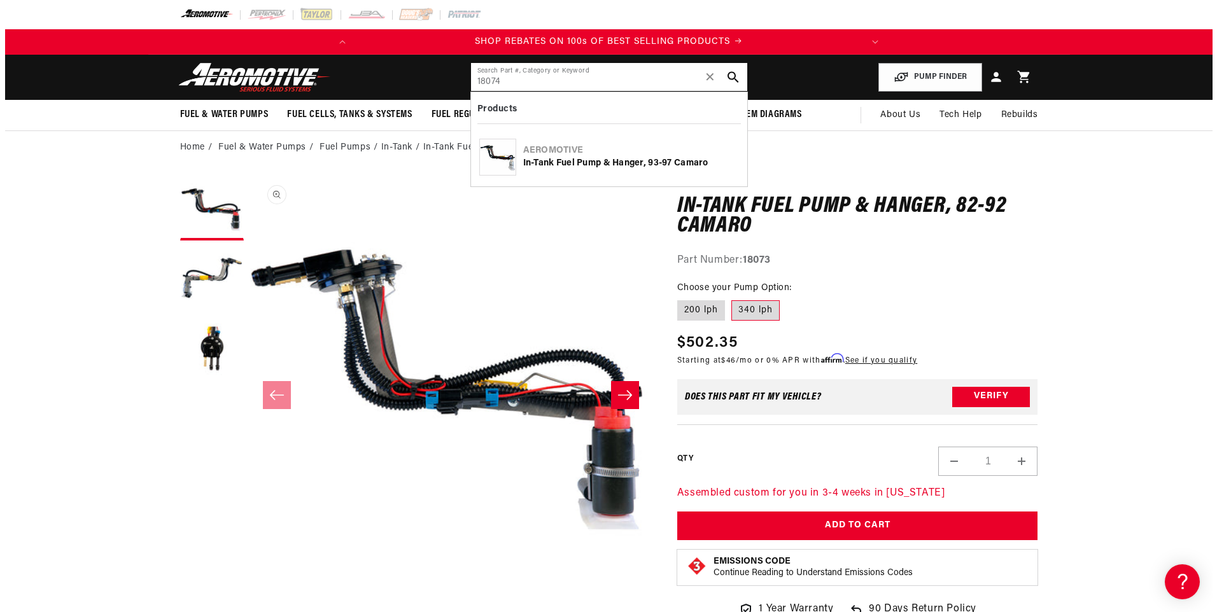
scroll to position [0, 503]
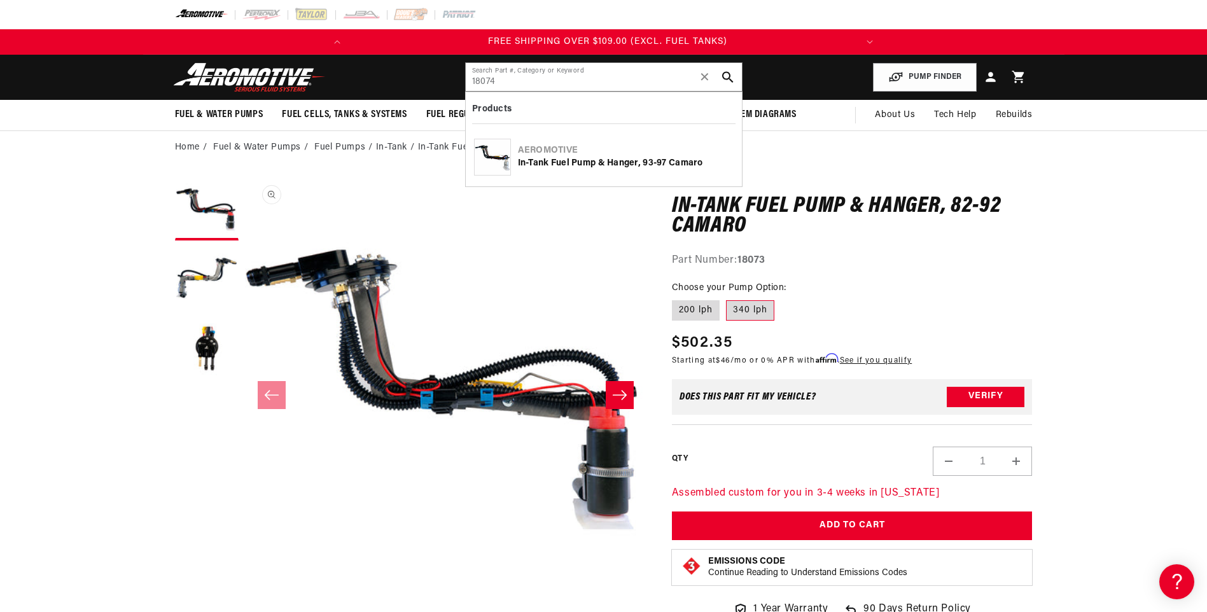
click at [245, 579] on button "Open media 1 in modal" at bounding box center [245, 579] width 0 height 0
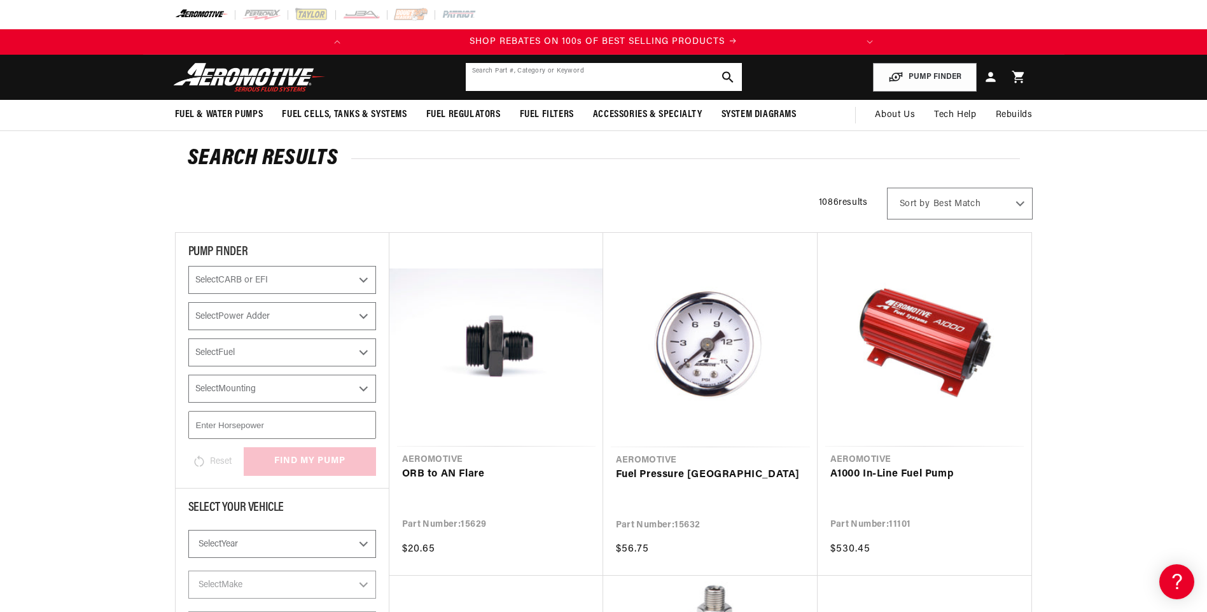
click at [532, 75] on input "text" at bounding box center [604, 77] width 276 height 28
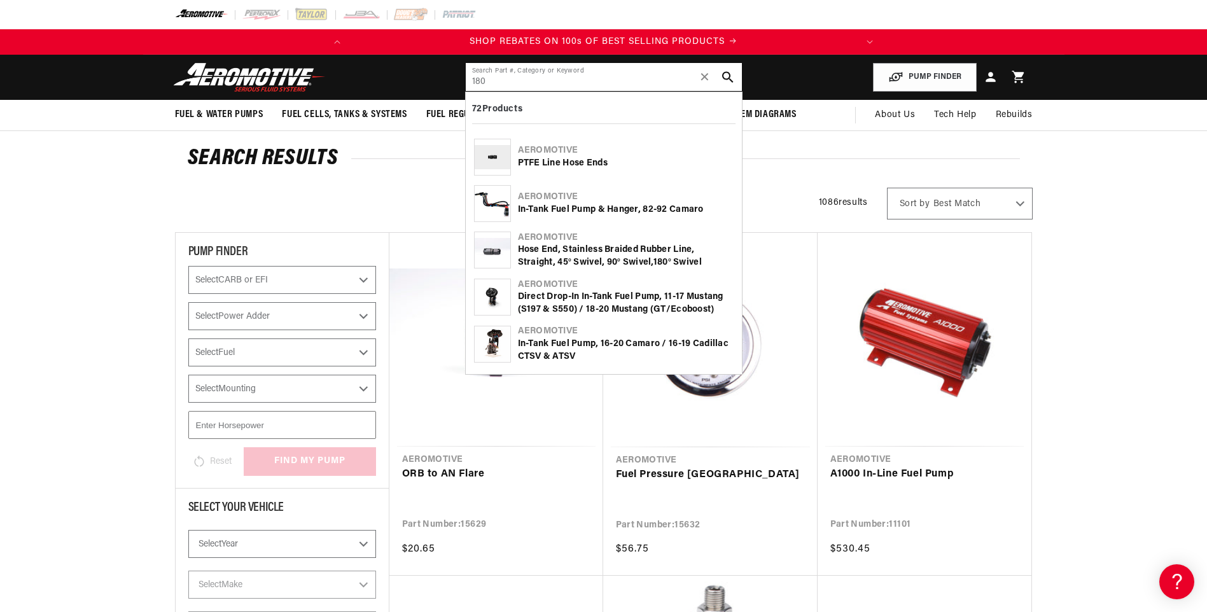
scroll to position [0, 503]
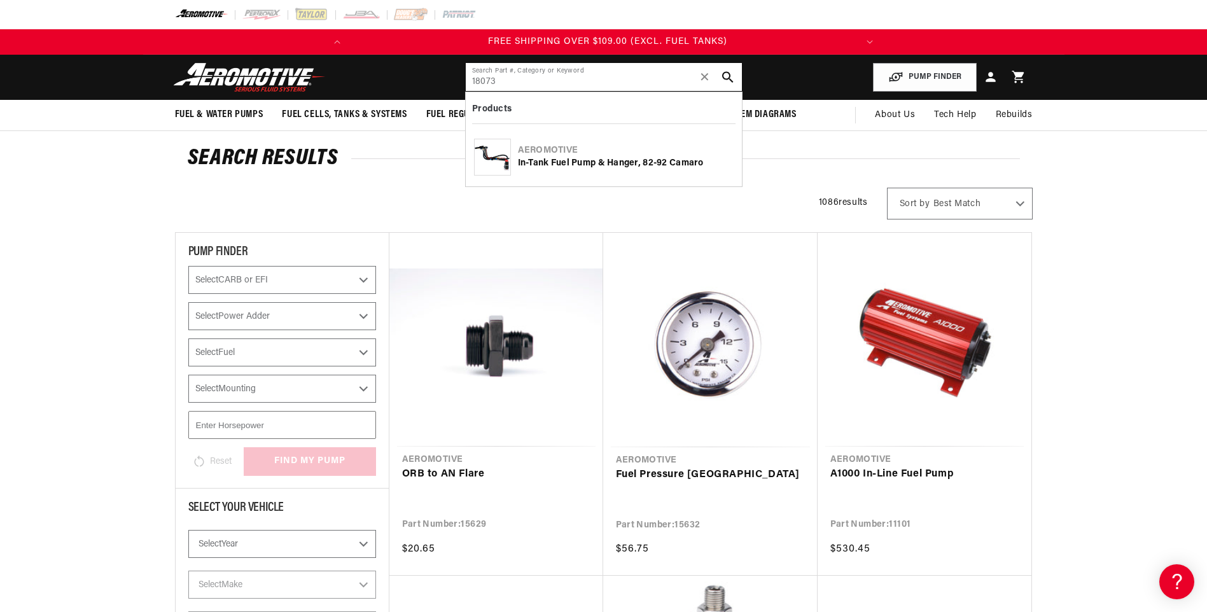
type input "18073"
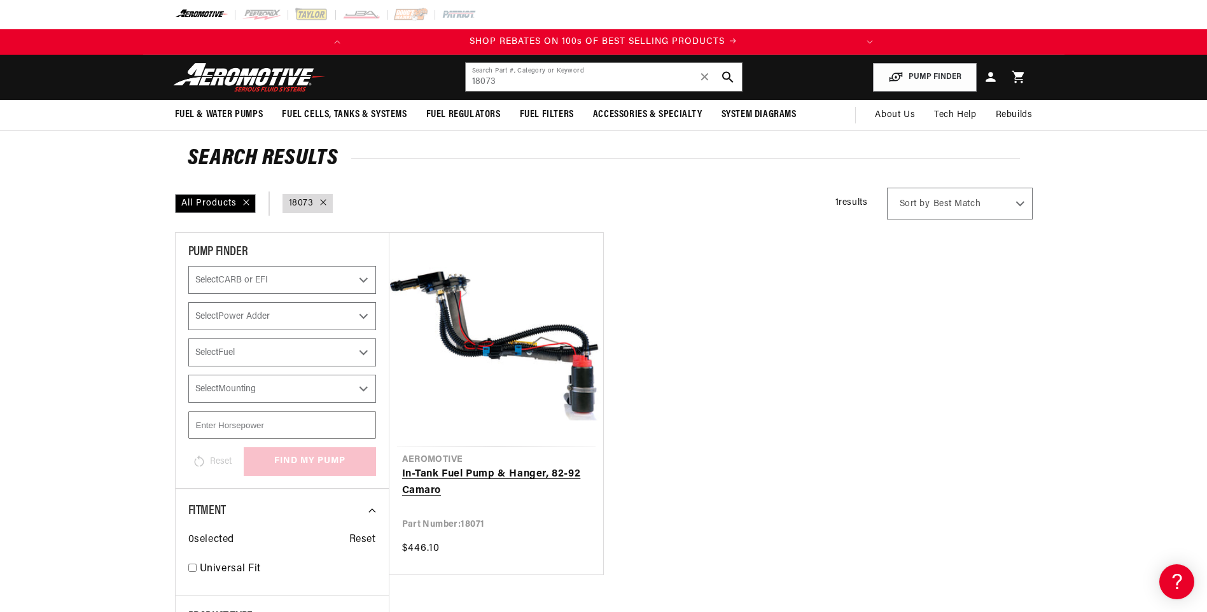
click at [422, 477] on link "In-Tank Fuel Pump & Hanger, 82-92 Camaro" at bounding box center [496, 482] width 188 height 32
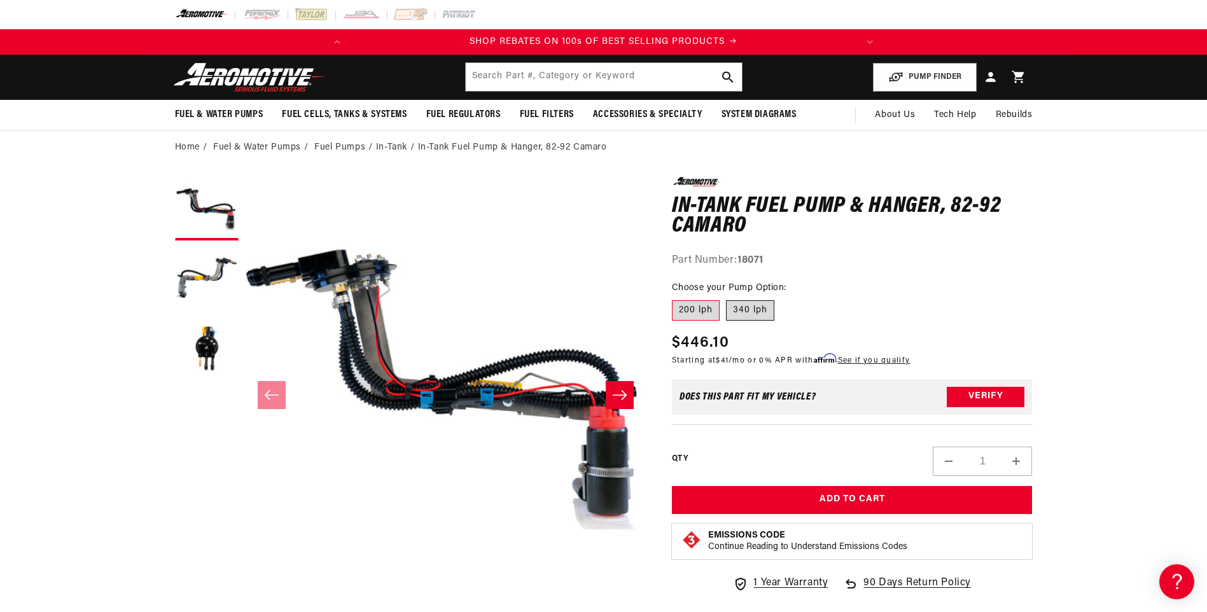
click at [740, 315] on label "340 lph" at bounding box center [750, 310] width 48 height 20
click at [727, 298] on input "340 lph" at bounding box center [726, 298] width 1 height 1
radio input "true"
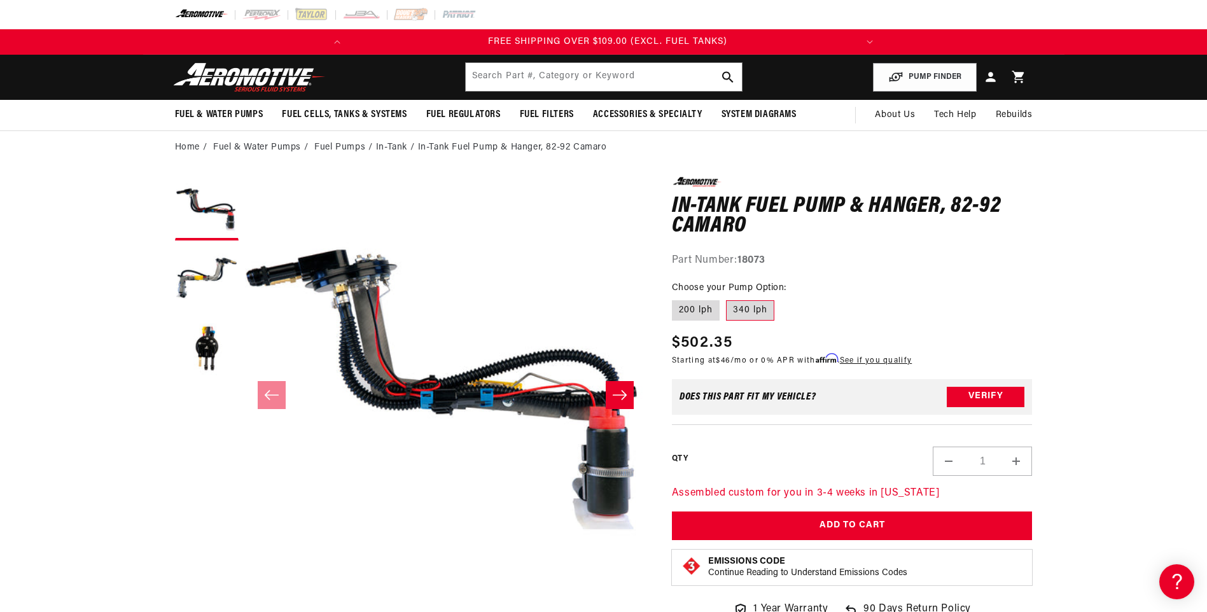
scroll to position [0, 503]
